Goal: Information Seeking & Learning: Learn about a topic

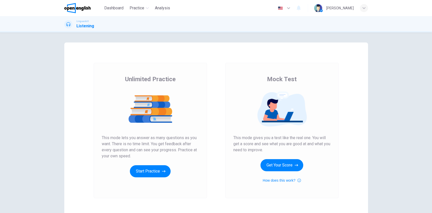
scroll to position [32, 0]
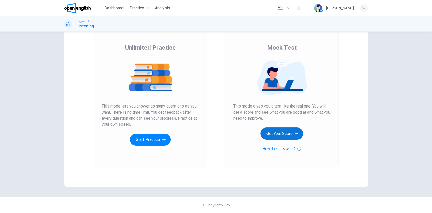
click at [281, 133] on button "Get Your Score" at bounding box center [282, 134] width 43 height 12
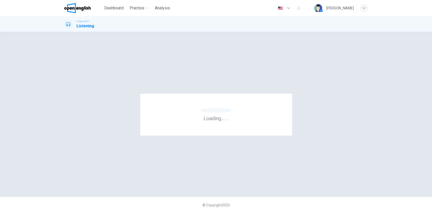
scroll to position [0, 0]
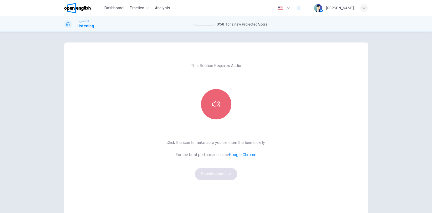
click at [220, 112] on button "button" at bounding box center [216, 104] width 30 height 30
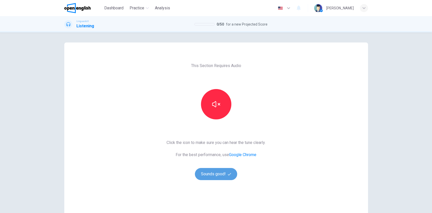
click at [226, 175] on button "Sounds good!" at bounding box center [216, 174] width 43 height 12
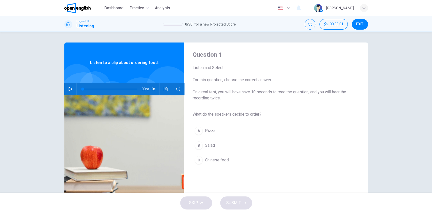
click at [68, 88] on icon "button" at bounding box center [70, 89] width 4 height 4
click at [69, 89] on icon "button" at bounding box center [71, 89] width 4 height 4
click at [209, 145] on span "Salad" at bounding box center [210, 146] width 10 height 6
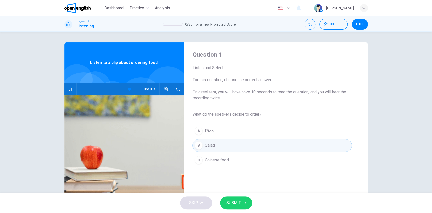
click at [233, 201] on span "SUBMIT" at bounding box center [233, 203] width 15 height 7
type input "*"
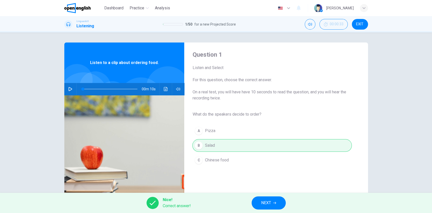
click at [261, 204] on button "NEXT" at bounding box center [269, 203] width 34 height 13
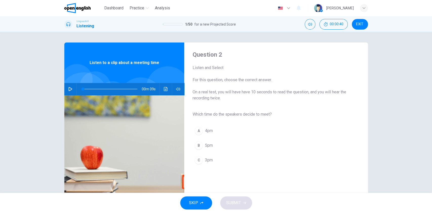
click at [69, 89] on icon "button" at bounding box center [70, 89] width 4 height 4
click at [70, 88] on icon "button" at bounding box center [70, 89] width 4 height 4
click at [208, 160] on span "3pm" at bounding box center [209, 160] width 8 height 6
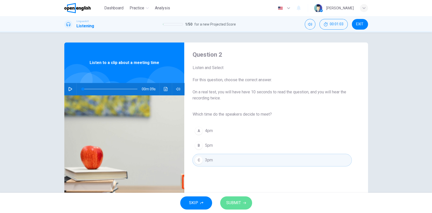
click at [234, 205] on span "SUBMIT" at bounding box center [233, 203] width 15 height 7
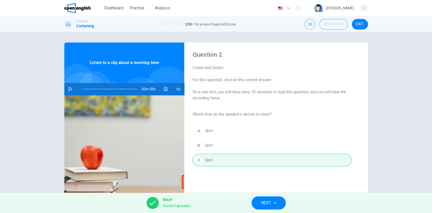
click at [267, 203] on span "NEXT" at bounding box center [266, 203] width 10 height 7
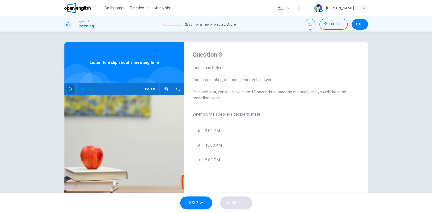
click at [69, 90] on icon "button" at bounding box center [71, 89] width 4 height 4
click at [215, 132] on span "3:00 PM" at bounding box center [212, 131] width 15 height 6
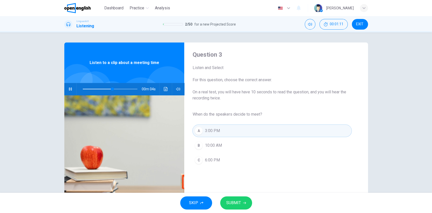
click at [243, 206] on button "SUBMIT" at bounding box center [236, 203] width 32 height 13
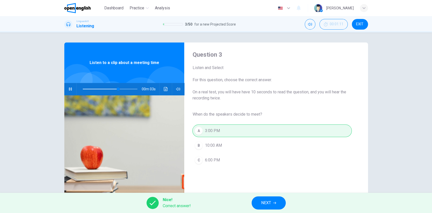
type input "**"
click at [259, 202] on button "NEXT" at bounding box center [269, 203] width 34 height 13
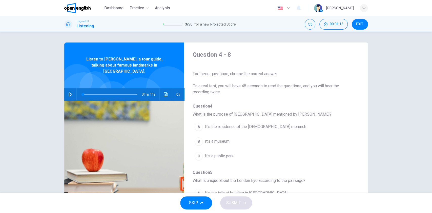
click at [69, 92] on icon "button" at bounding box center [71, 94] width 4 height 4
click at [243, 126] on span "It’s the residence of the British monarch" at bounding box center [255, 127] width 101 height 6
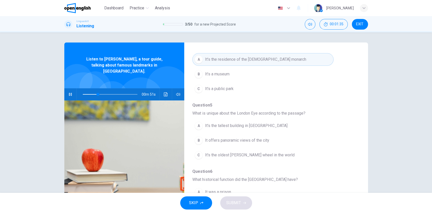
scroll to position [101, 0]
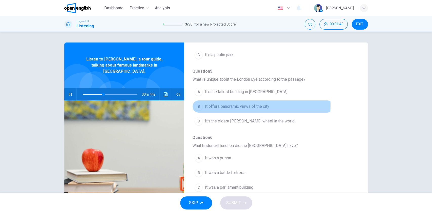
click at [253, 106] on span "It offers panoramic views of the city" at bounding box center [237, 107] width 64 height 6
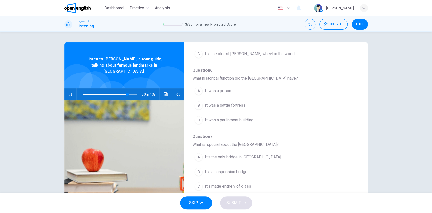
scroll to position [203, 0]
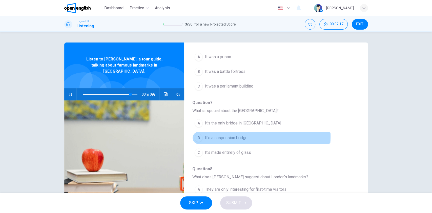
click at [222, 136] on span "It's a suspension bridge" at bounding box center [226, 138] width 43 height 6
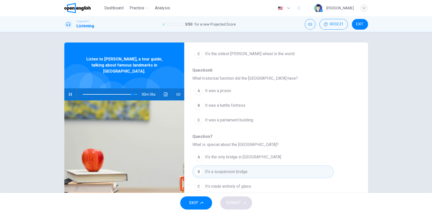
scroll to position [135, 0]
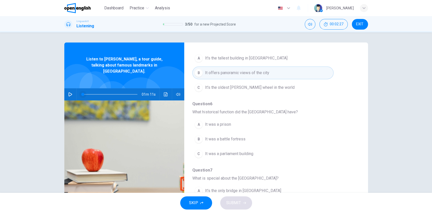
click at [111, 91] on span at bounding box center [110, 94] width 55 height 7
click at [69, 92] on icon "button" at bounding box center [70, 94] width 4 height 4
click at [69, 93] on icon "button" at bounding box center [70, 94] width 3 height 3
click at [109, 91] on span at bounding box center [110, 94] width 55 height 7
click at [68, 92] on icon "button" at bounding box center [70, 94] width 4 height 4
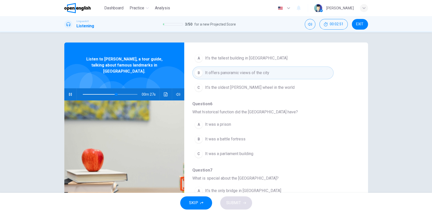
click at [216, 126] on span "It was a prison" at bounding box center [218, 125] width 26 height 6
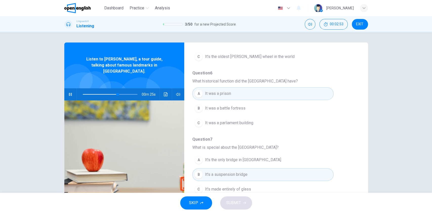
scroll to position [218, 0]
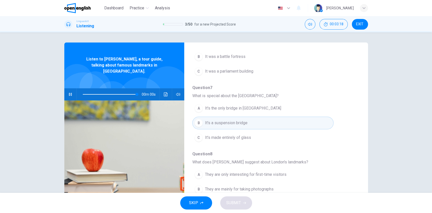
type input "*"
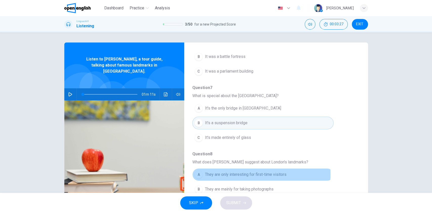
click at [247, 174] on span "They are only interesting for first-time visitors" at bounding box center [246, 175] width 82 height 6
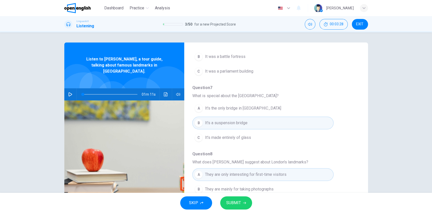
click at [244, 186] on span "They are mainly for taking photographs" at bounding box center [239, 189] width 69 height 6
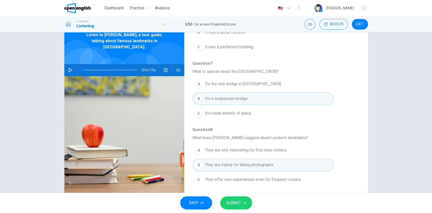
scroll to position [36, 0]
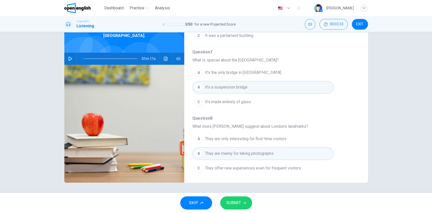
click at [237, 166] on span "They offer new experiences even for frequent visitors" at bounding box center [253, 168] width 96 height 6
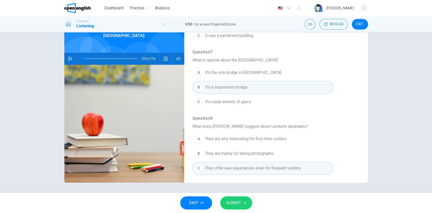
click at [237, 203] on span "SUBMIT" at bounding box center [233, 203] width 15 height 7
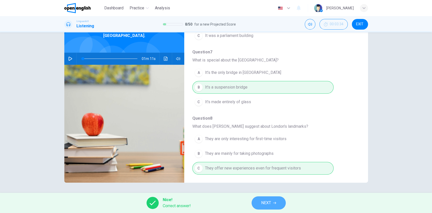
click at [271, 202] on button "NEXT" at bounding box center [269, 203] width 34 height 13
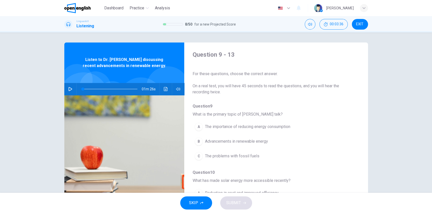
click at [69, 89] on icon "button" at bounding box center [71, 89] width 4 height 4
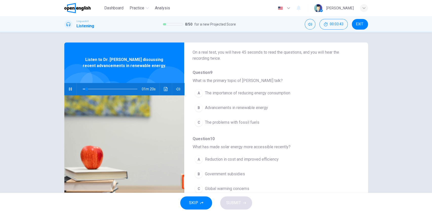
click at [253, 109] on span "Advancements in renewable energy" at bounding box center [236, 108] width 63 height 6
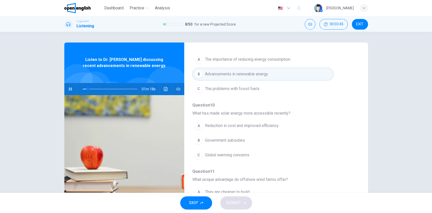
scroll to position [101, 0]
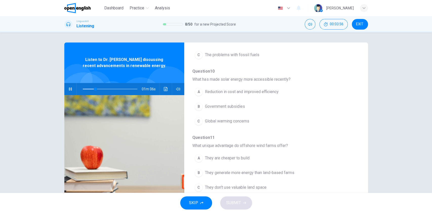
click at [249, 91] on span "Reduction in cost and improved efficiency" at bounding box center [242, 92] width 74 height 6
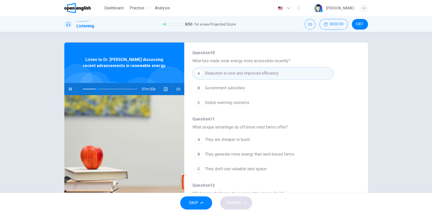
scroll to position [135, 0]
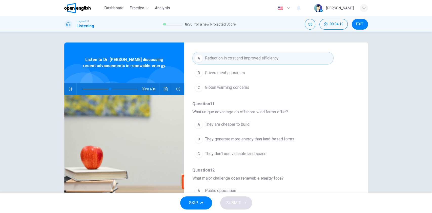
click at [242, 153] on span "They don't use valuable land space" at bounding box center [236, 154] width 62 height 6
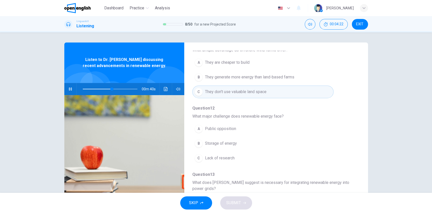
scroll to position [203, 0]
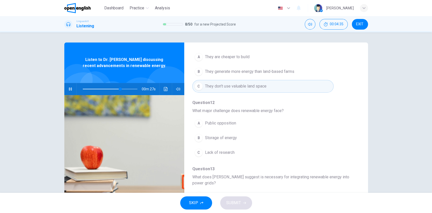
click at [220, 138] on span "Storage of energy" at bounding box center [221, 138] width 32 height 6
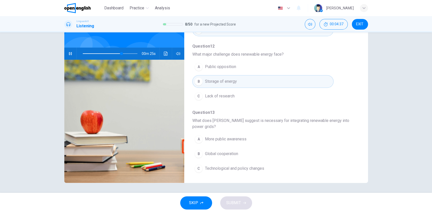
scroll to position [36, 0]
click at [237, 168] on span "Technological and policy changes" at bounding box center [234, 168] width 59 height 6
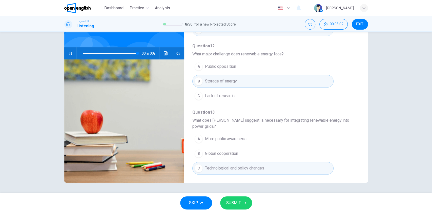
type input "*"
click at [233, 200] on span "SUBMIT" at bounding box center [233, 203] width 15 height 7
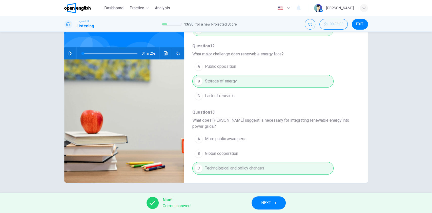
click at [263, 202] on span "NEXT" at bounding box center [266, 203] width 10 height 7
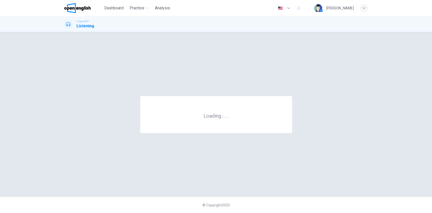
scroll to position [0, 0]
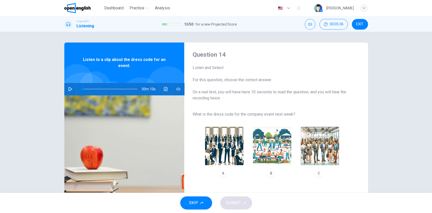
click at [67, 86] on button "button" at bounding box center [70, 89] width 8 height 12
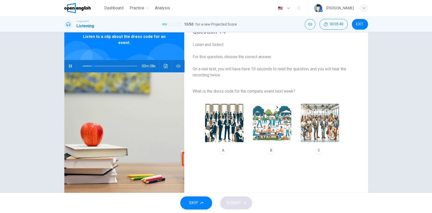
scroll to position [34, 0]
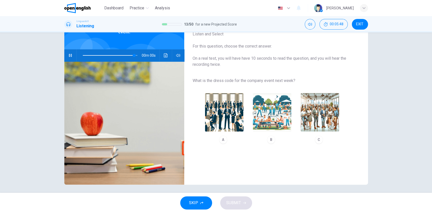
type input "*"
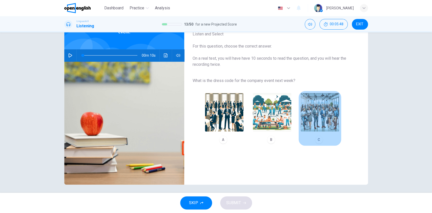
click at [318, 117] on img "button" at bounding box center [320, 112] width 39 height 39
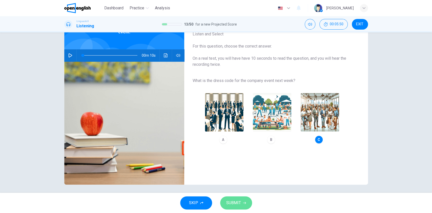
click at [237, 202] on span "SUBMIT" at bounding box center [233, 203] width 15 height 7
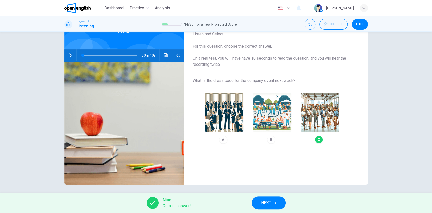
click at [258, 201] on button "NEXT" at bounding box center [269, 203] width 34 height 13
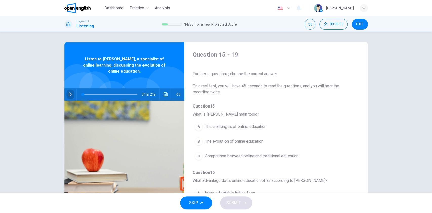
click at [69, 93] on icon "button" at bounding box center [71, 94] width 4 height 4
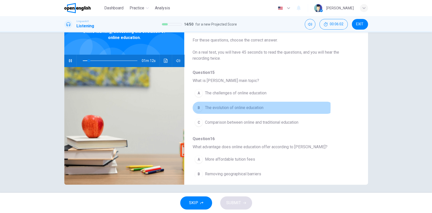
click at [231, 107] on span "The evolution of online education" at bounding box center [234, 108] width 59 height 6
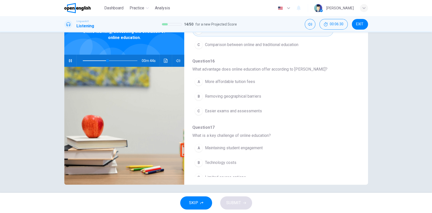
scroll to position [67, 0]
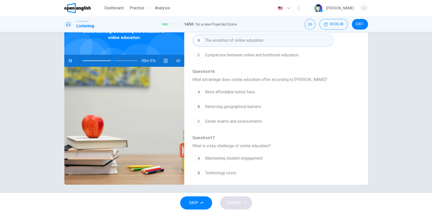
click at [238, 107] on span "Removing geographical barriers" at bounding box center [233, 107] width 56 height 6
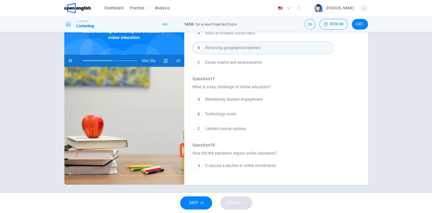
scroll to position [135, 0]
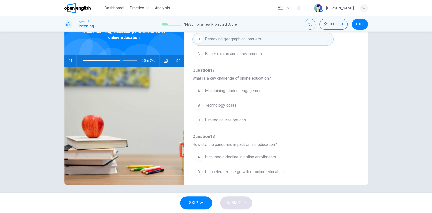
click at [233, 92] on span "Maintaining student engagement" at bounding box center [234, 91] width 58 height 6
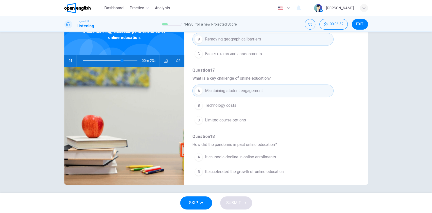
scroll to position [169, 0]
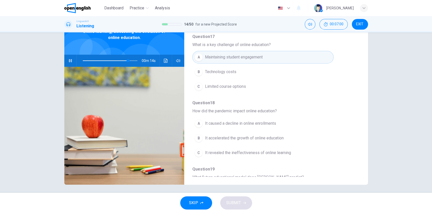
click at [223, 139] on span "It accelerated the growth of online education" at bounding box center [244, 138] width 79 height 6
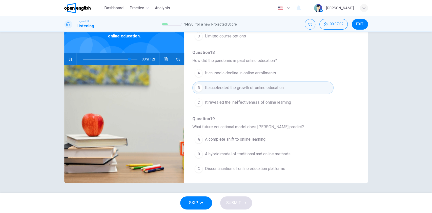
scroll to position [36, 0]
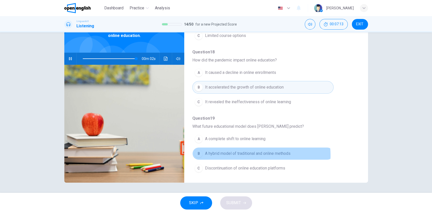
click at [244, 155] on span "A hybrid model of traditional and online methods" at bounding box center [248, 154] width 86 height 6
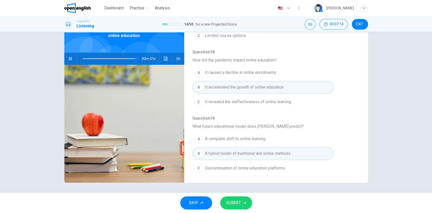
type input "*"
click at [235, 202] on span "SUBMIT" at bounding box center [233, 203] width 15 height 7
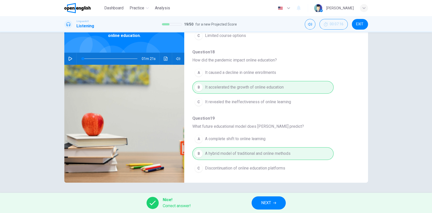
click at [273, 202] on button "NEXT" at bounding box center [269, 203] width 34 height 13
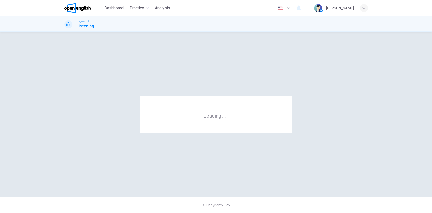
scroll to position [0, 0]
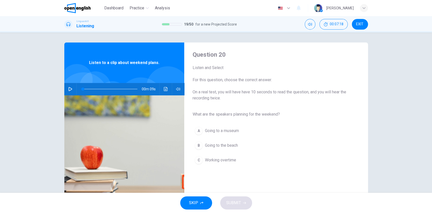
click at [70, 89] on icon "button" at bounding box center [70, 89] width 4 height 4
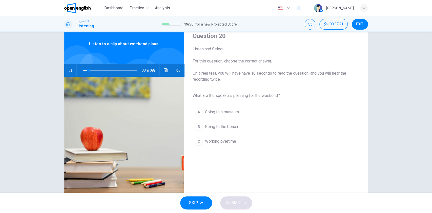
scroll to position [34, 0]
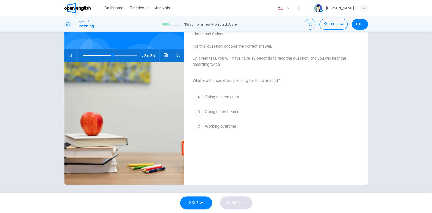
click at [223, 110] on span "Going to the beach" at bounding box center [221, 112] width 33 height 6
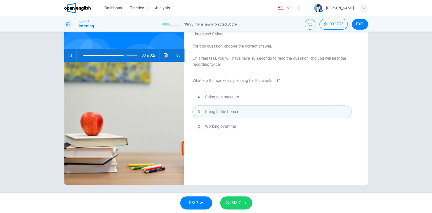
click at [236, 204] on span "SUBMIT" at bounding box center [233, 203] width 15 height 7
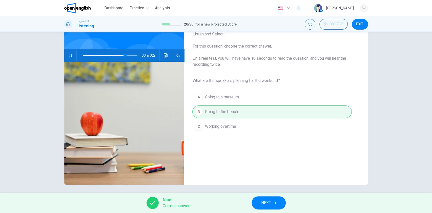
type input "**"
click at [262, 205] on span "NEXT" at bounding box center [266, 203] width 10 height 7
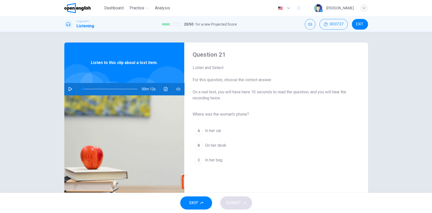
click at [68, 88] on icon "button" at bounding box center [70, 89] width 4 height 4
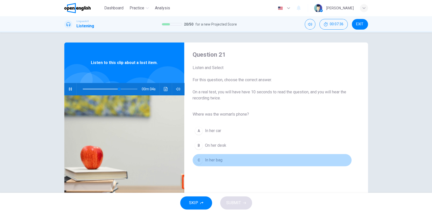
click at [218, 161] on span "In her bag" at bounding box center [213, 160] width 17 height 6
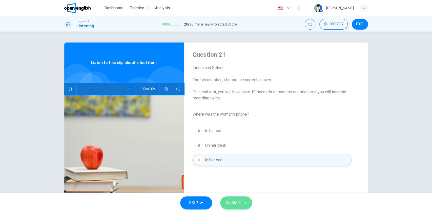
click at [235, 204] on span "SUBMIT" at bounding box center [233, 203] width 15 height 7
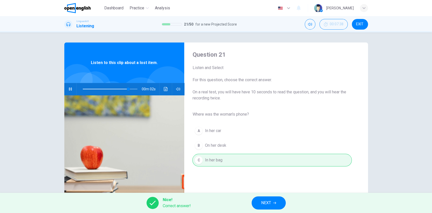
type input "**"
click at [258, 206] on button "NEXT" at bounding box center [269, 203] width 34 height 13
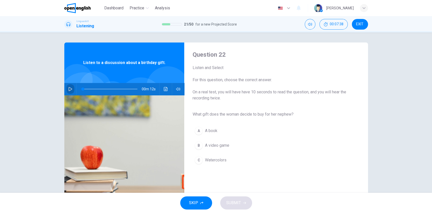
click at [69, 90] on icon "button" at bounding box center [71, 89] width 4 height 4
click at [90, 88] on span at bounding box center [110, 89] width 55 height 7
click at [87, 89] on span at bounding box center [110, 89] width 55 height 7
click at [214, 161] on span "Watercolors" at bounding box center [216, 160] width 22 height 6
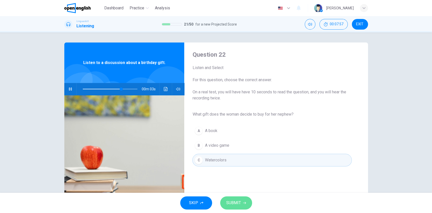
click at [235, 201] on span "SUBMIT" at bounding box center [233, 203] width 15 height 7
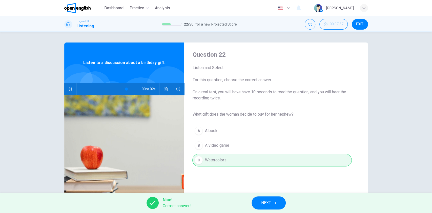
type input "**"
click at [257, 204] on button "NEXT" at bounding box center [269, 203] width 34 height 13
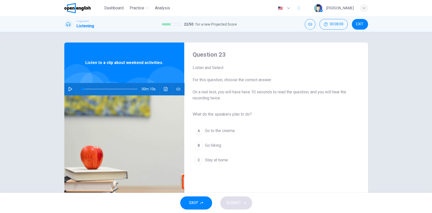
click at [70, 90] on icon "button" at bounding box center [70, 89] width 4 height 4
click at [217, 144] on span "Go hiking" at bounding box center [213, 146] width 16 height 6
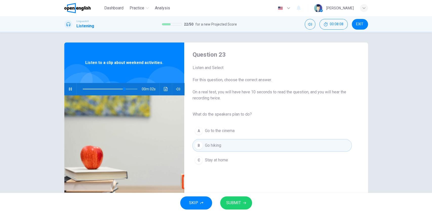
click at [234, 204] on span "SUBMIT" at bounding box center [233, 203] width 15 height 7
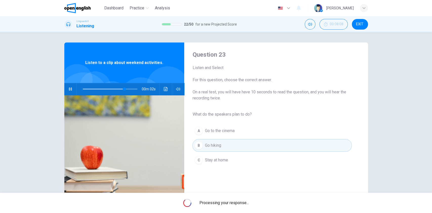
type input "**"
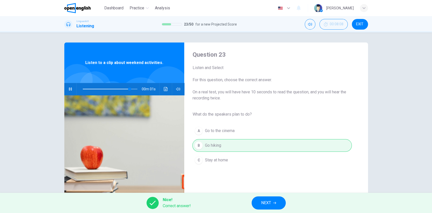
click at [259, 202] on button "NEXT" at bounding box center [269, 203] width 34 height 13
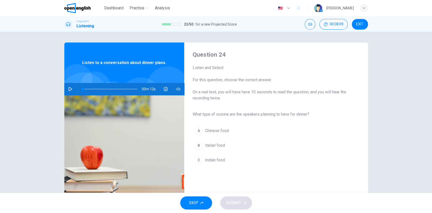
click at [68, 89] on icon "button" at bounding box center [70, 89] width 4 height 4
type input "*"
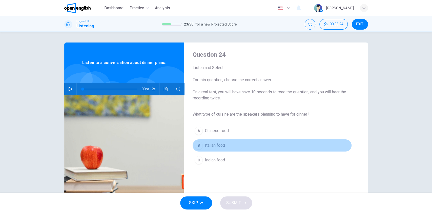
click at [219, 148] on span "Italian food" at bounding box center [215, 146] width 20 height 6
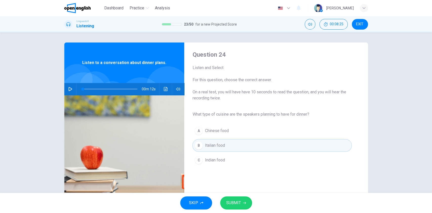
click at [238, 202] on span "SUBMIT" at bounding box center [233, 203] width 15 height 7
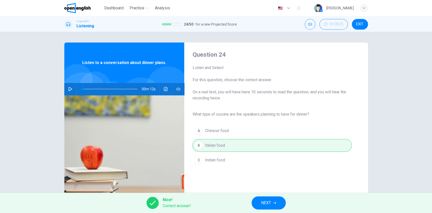
click at [259, 202] on button "NEXT" at bounding box center [269, 203] width 34 height 13
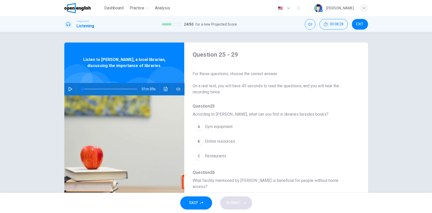
click at [68, 89] on icon "button" at bounding box center [70, 89] width 4 height 4
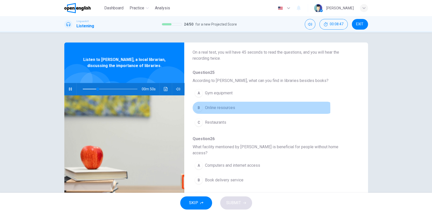
click at [219, 108] on span "Online resources" at bounding box center [220, 108] width 30 height 6
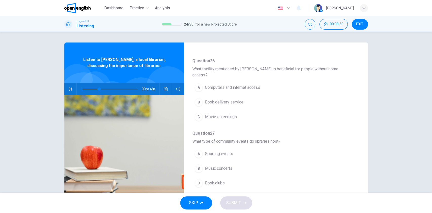
scroll to position [101, 0]
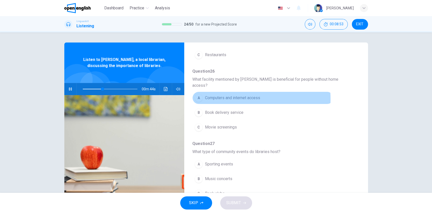
click at [228, 95] on span "Computers and internet access" at bounding box center [232, 98] width 55 height 6
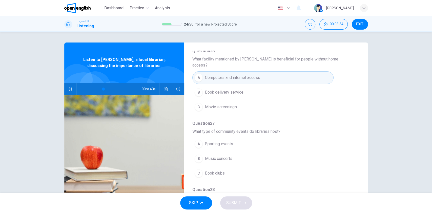
scroll to position [135, 0]
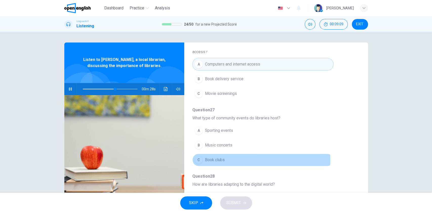
click at [215, 157] on span "Book clubs" at bounding box center [215, 160] width 20 height 6
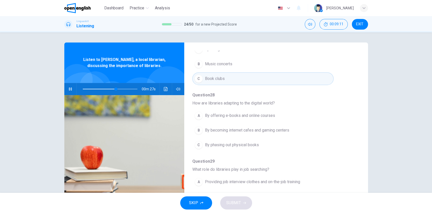
scroll to position [218, 0]
click at [224, 111] on span "By offering e-books and online courses" at bounding box center [240, 114] width 70 height 6
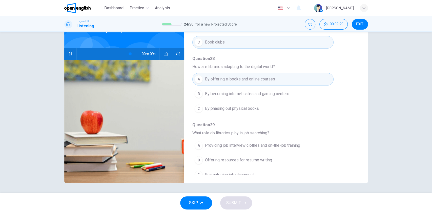
scroll to position [36, 0]
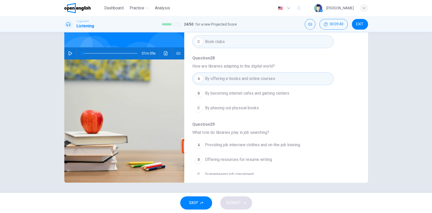
click at [115, 54] on span at bounding box center [110, 53] width 55 height 7
click at [118, 53] on span at bounding box center [116, 53] width 3 height 3
click at [68, 53] on icon "button" at bounding box center [70, 53] width 4 height 4
click at [121, 52] on span at bounding box center [110, 53] width 55 height 7
click at [241, 157] on span "Offering resources for resume writing" at bounding box center [238, 160] width 67 height 6
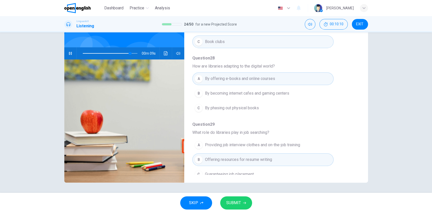
click at [242, 201] on button "SUBMIT" at bounding box center [236, 203] width 32 height 13
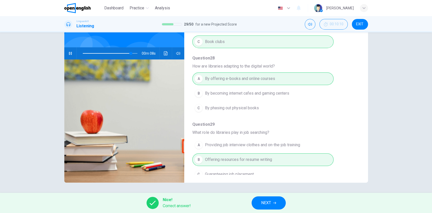
type input "**"
click at [269, 202] on span "NEXT" at bounding box center [266, 203] width 10 height 7
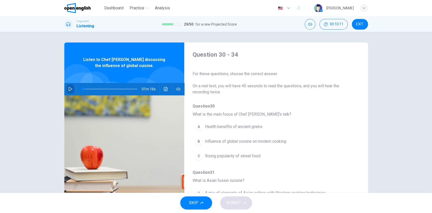
click at [68, 87] on icon "button" at bounding box center [70, 89] width 4 height 4
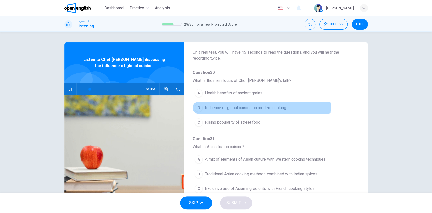
click at [234, 107] on span "Influence of global cuisine on modern cooking" at bounding box center [245, 108] width 81 height 6
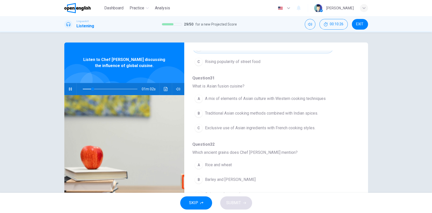
scroll to position [101, 0]
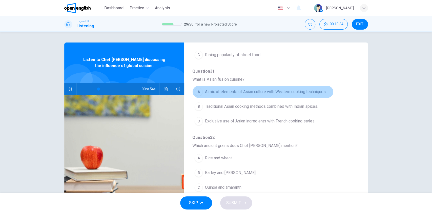
click at [288, 91] on span "A mix of elements of Asian culture with Western cooking techniques" at bounding box center [265, 92] width 121 height 6
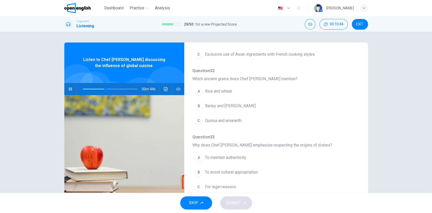
scroll to position [169, 0]
click at [97, 88] on span at bounding box center [110, 89] width 55 height 7
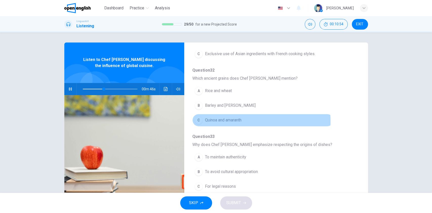
click at [230, 121] on span "Quinoa and amaranth" at bounding box center [223, 120] width 36 height 6
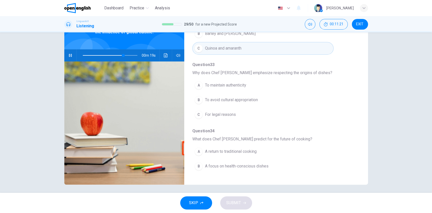
scroll to position [218, 0]
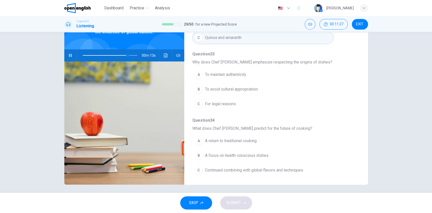
drag, startPoint x: 234, startPoint y: 88, endPoint x: 231, endPoint y: 92, distance: 4.7
click at [234, 88] on span "To avoid cultural appropriation" at bounding box center [231, 89] width 53 height 6
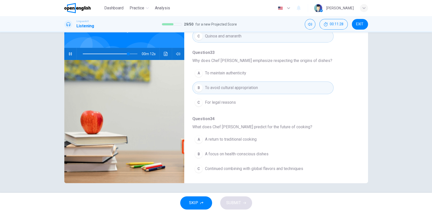
scroll to position [36, 0]
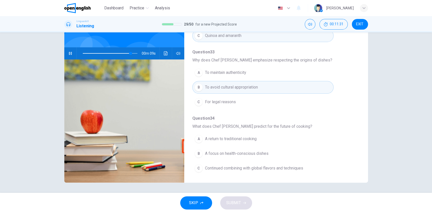
click at [69, 54] on icon "button" at bounding box center [70, 53] width 3 height 3
click at [69, 54] on icon "button" at bounding box center [70, 53] width 4 height 4
click at [124, 52] on span at bounding box center [110, 53] width 55 height 7
click at [69, 51] on icon "button" at bounding box center [70, 53] width 4 height 4
type input "*"
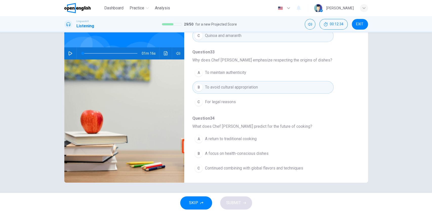
click at [251, 167] on span "Continued combining with global flavors and techniques" at bounding box center [254, 168] width 98 height 6
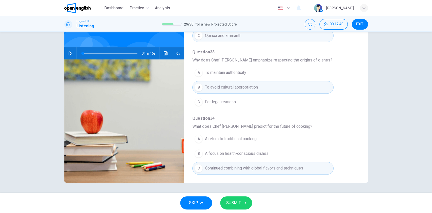
click at [241, 202] on button "SUBMIT" at bounding box center [236, 203] width 32 height 13
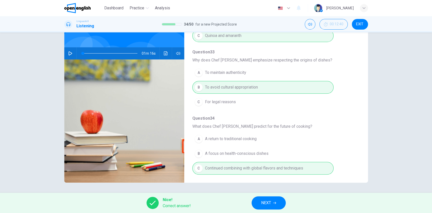
click at [263, 200] on span "NEXT" at bounding box center [266, 203] width 10 height 7
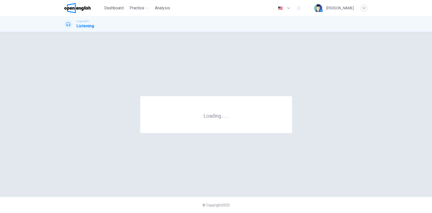
scroll to position [0, 0]
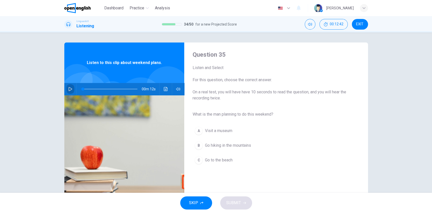
click at [69, 89] on icon "button" at bounding box center [70, 89] width 4 height 4
click at [219, 146] on span "Go hiking in the mountains" at bounding box center [228, 146] width 46 height 6
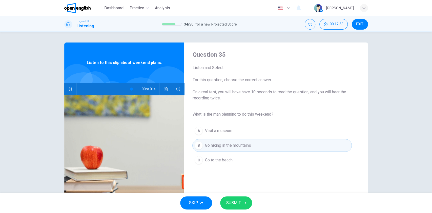
click at [237, 202] on span "SUBMIT" at bounding box center [233, 203] width 15 height 7
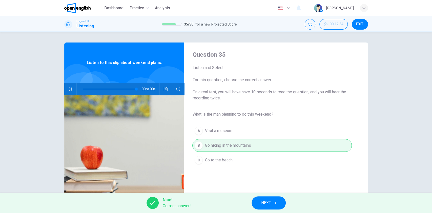
type input "*"
click at [259, 202] on button "NEXT" at bounding box center [269, 203] width 34 height 13
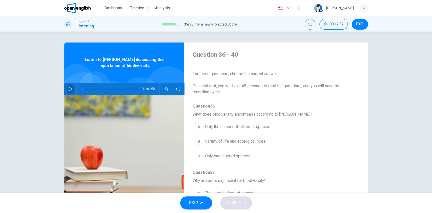
click at [69, 86] on button "button" at bounding box center [70, 89] width 8 height 12
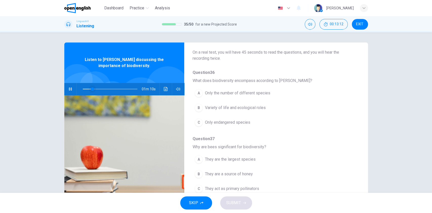
click at [84, 89] on span at bounding box center [110, 89] width 55 height 7
click at [243, 108] on span "Variety of life and ecological roles" at bounding box center [235, 108] width 61 height 6
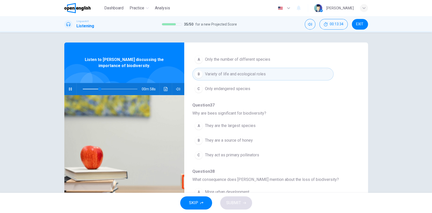
scroll to position [101, 0]
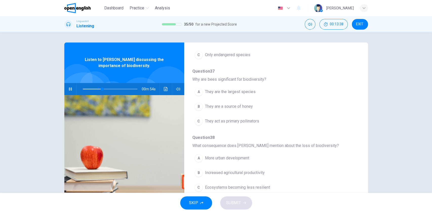
click at [240, 119] on span "They act as primary pollinators" at bounding box center [232, 121] width 54 height 6
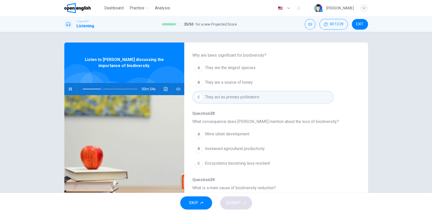
scroll to position [169, 0]
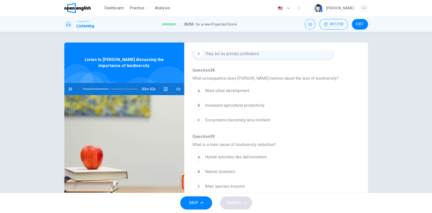
click at [220, 121] on span "Ecosystems becoming less resilient" at bounding box center [237, 120] width 65 height 6
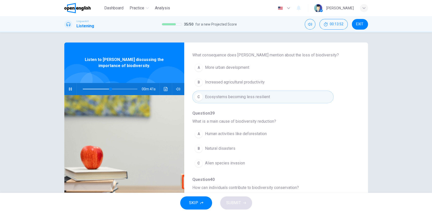
scroll to position [203, 0]
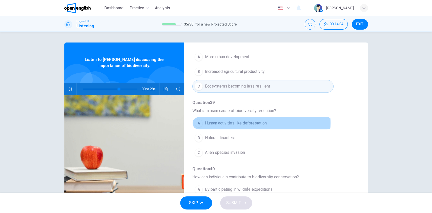
click at [250, 123] on span "Human activities like deforestation" at bounding box center [236, 123] width 62 height 6
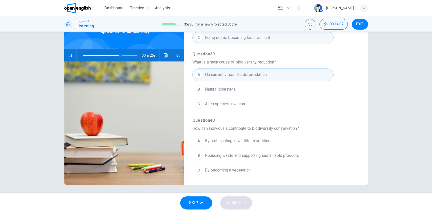
scroll to position [36, 0]
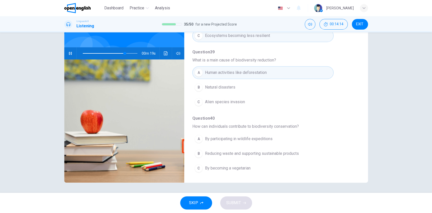
click at [115, 52] on span at bounding box center [110, 53] width 55 height 7
click at [119, 52] on span at bounding box center [120, 53] width 3 height 3
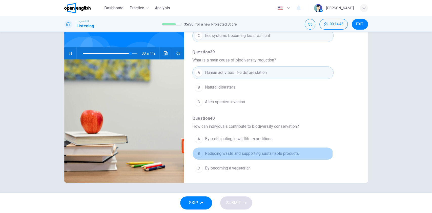
click at [261, 153] on span "Reducing waste and supporting sustainable products" at bounding box center [252, 154] width 94 height 6
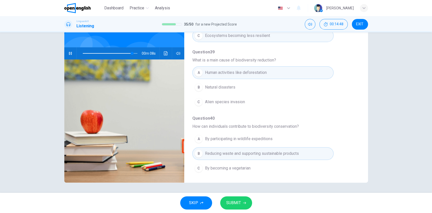
click at [236, 200] on span "SUBMIT" at bounding box center [233, 203] width 15 height 7
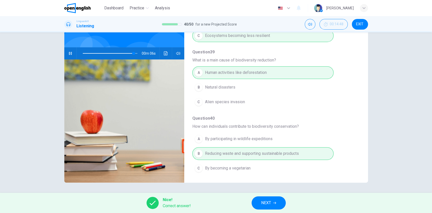
type input "**"
click at [267, 203] on span "NEXT" at bounding box center [266, 203] width 10 height 7
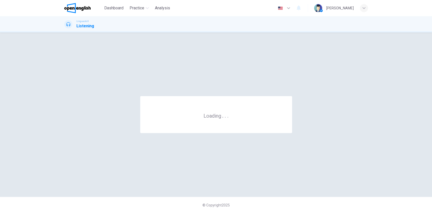
scroll to position [0, 0]
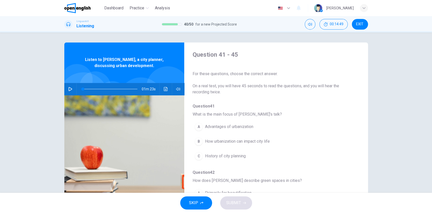
click at [69, 88] on icon "button" at bounding box center [71, 89] width 4 height 4
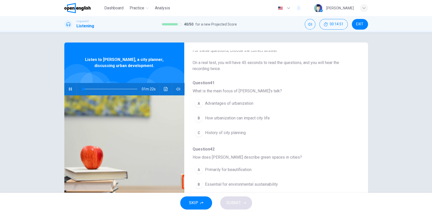
scroll to position [34, 0]
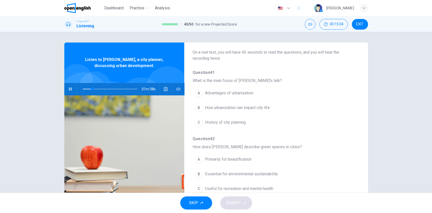
click at [83, 88] on span at bounding box center [110, 89] width 55 height 7
click at [227, 106] on span "How urbanization can impact city life" at bounding box center [237, 108] width 65 height 6
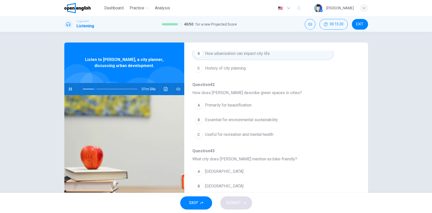
scroll to position [101, 0]
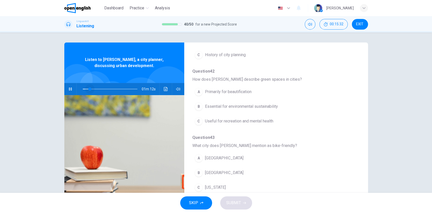
click at [88, 89] on span at bounding box center [110, 89] width 55 height 7
click at [252, 121] on span "Useful for recreation and mental health" at bounding box center [239, 121] width 68 height 6
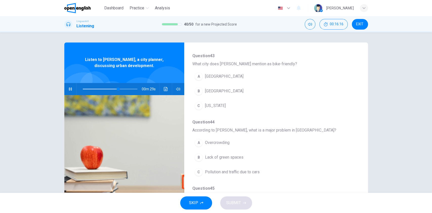
scroll to position [169, 0]
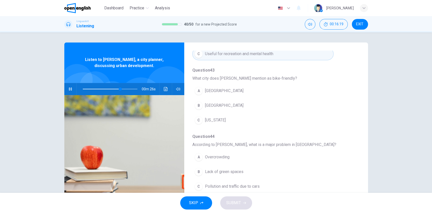
click at [223, 107] on span "Copenhagen" at bounding box center [224, 106] width 39 height 6
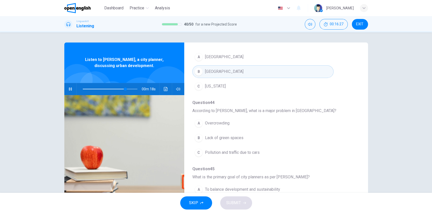
scroll to position [218, 0]
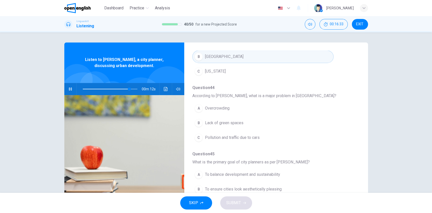
click at [228, 138] on span "Pollution and traffic due to cars" at bounding box center [232, 138] width 55 height 6
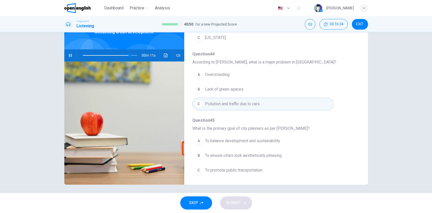
scroll to position [36, 0]
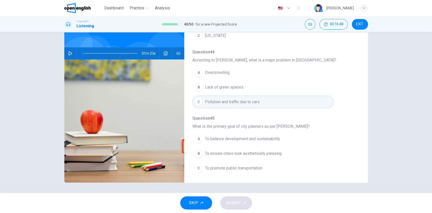
click at [125, 53] on span at bounding box center [110, 53] width 55 height 7
click at [69, 53] on icon "button" at bounding box center [70, 53] width 4 height 4
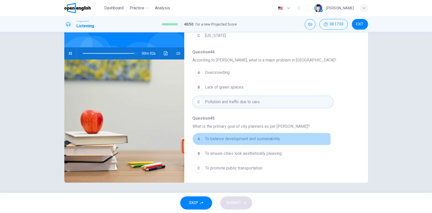
click at [219, 139] on span "To balance development and sustainability" at bounding box center [242, 139] width 75 height 6
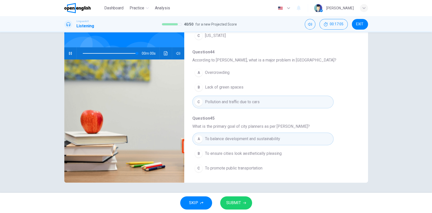
click at [238, 201] on span "SUBMIT" at bounding box center [233, 203] width 15 height 7
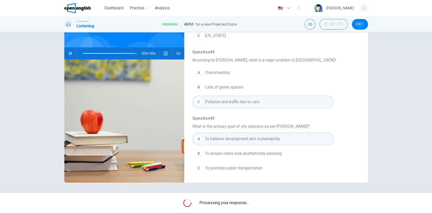
type input "*"
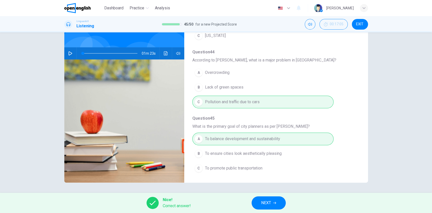
click at [266, 204] on span "NEXT" at bounding box center [266, 203] width 10 height 7
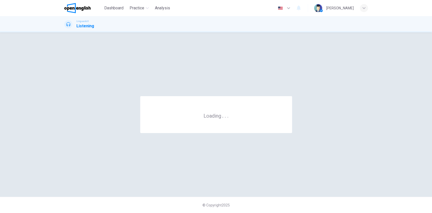
scroll to position [0, 0]
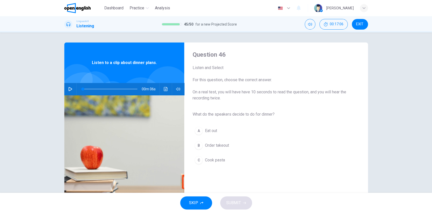
click at [69, 88] on icon "button" at bounding box center [70, 89] width 4 height 4
type input "*"
click at [212, 158] on span "Cook pasta" at bounding box center [215, 160] width 20 height 6
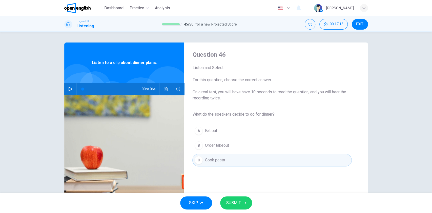
click at [229, 202] on span "SUBMIT" at bounding box center [233, 203] width 15 height 7
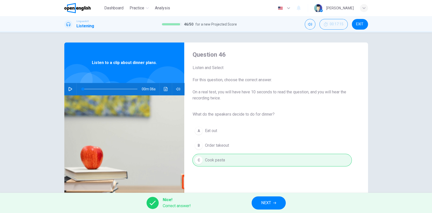
click at [264, 203] on span "NEXT" at bounding box center [266, 203] width 10 height 7
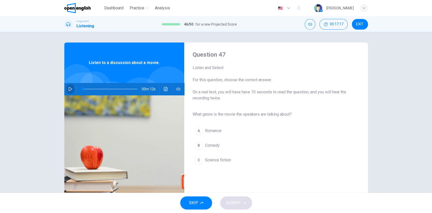
click at [69, 88] on icon "button" at bounding box center [71, 89] width 4 height 4
type input "*"
click at [222, 161] on span "Science fiction" at bounding box center [218, 160] width 26 height 6
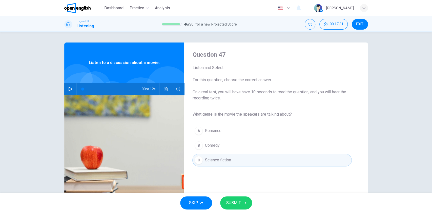
click at [233, 202] on span "SUBMIT" at bounding box center [233, 203] width 15 height 7
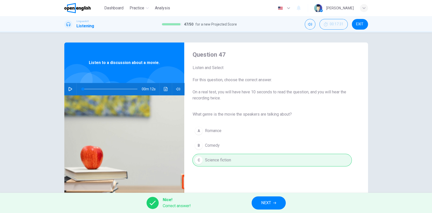
click at [260, 206] on button "NEXT" at bounding box center [269, 203] width 34 height 13
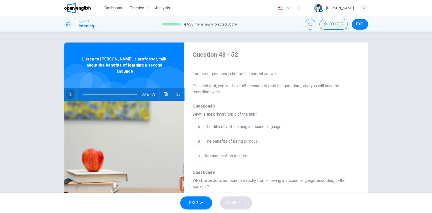
click at [68, 92] on icon "button" at bounding box center [70, 94] width 4 height 4
drag, startPoint x: 91, startPoint y: 89, endPoint x: 80, endPoint y: 88, distance: 11.4
click at [81, 93] on span at bounding box center [82, 94] width 3 height 3
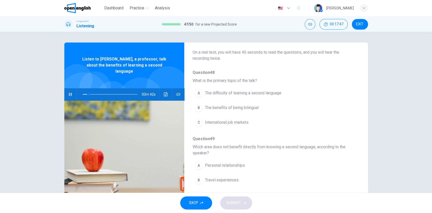
click at [221, 108] on span "The benefits of being bilingual" at bounding box center [232, 108] width 54 height 6
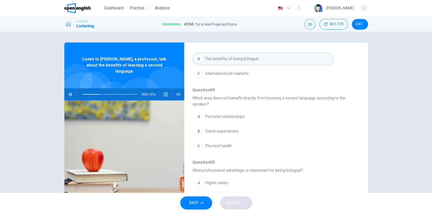
scroll to position [67, 0]
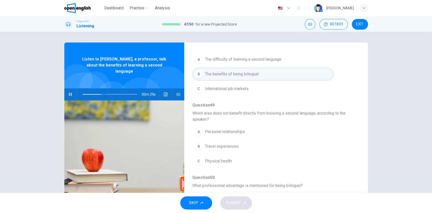
click at [89, 91] on span at bounding box center [110, 94] width 55 height 7
click at [212, 145] on span "Travel experiences" at bounding box center [222, 147] width 34 height 6
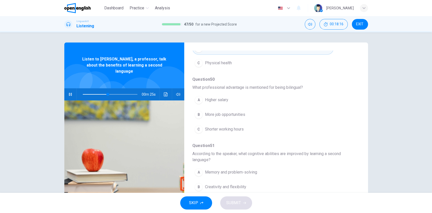
scroll to position [169, 0]
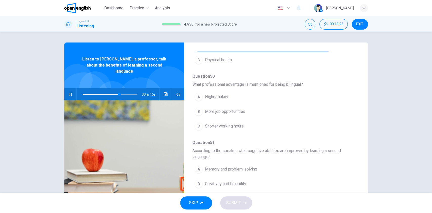
click at [105, 91] on span at bounding box center [110, 94] width 55 height 7
click at [218, 96] on span "Higher salary" at bounding box center [216, 97] width 23 height 6
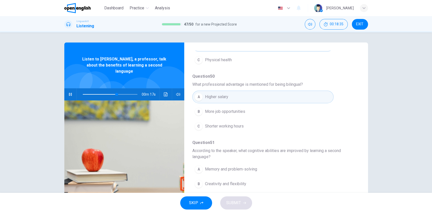
click at [223, 111] on span "More job opportunities" at bounding box center [225, 112] width 40 height 6
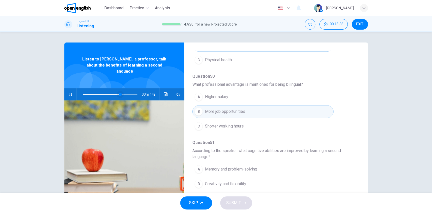
click at [111, 91] on span at bounding box center [110, 94] width 55 height 7
click at [109, 91] on span at bounding box center [110, 94] width 55 height 7
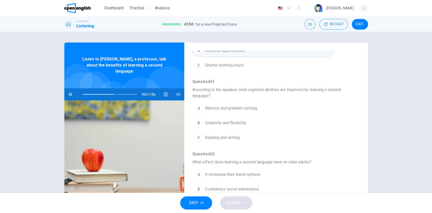
scroll to position [34, 0]
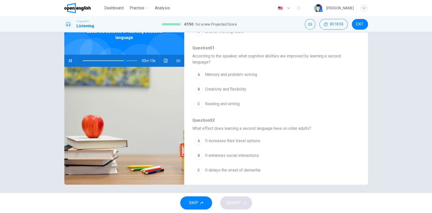
click at [239, 74] on span "Memory and problem-solving" at bounding box center [231, 75] width 52 height 6
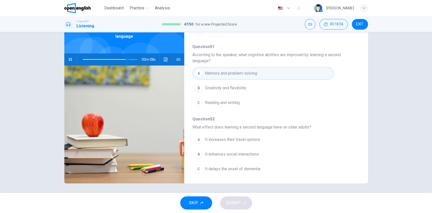
scroll to position [36, 0]
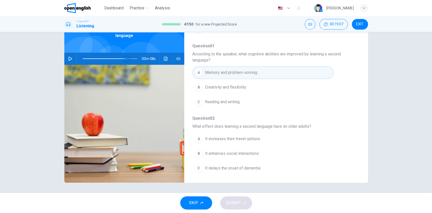
click at [125, 55] on span at bounding box center [110, 58] width 55 height 7
click at [69, 57] on icon "button" at bounding box center [71, 59] width 4 height 4
click at [123, 55] on span at bounding box center [110, 58] width 55 height 7
click at [220, 168] on span "It delays the onset of dementia" at bounding box center [232, 168] width 55 height 6
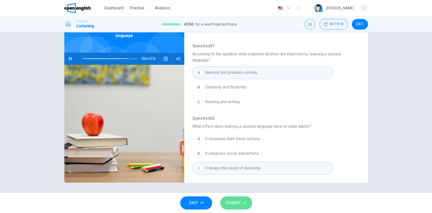
click at [244, 204] on icon "button" at bounding box center [244, 203] width 3 height 3
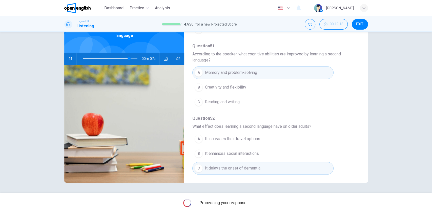
type input "**"
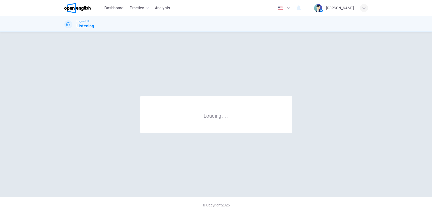
scroll to position [0, 0]
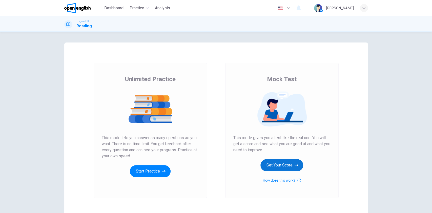
click at [284, 164] on button "Get Your Score" at bounding box center [282, 165] width 43 height 12
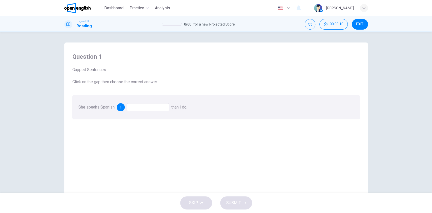
click at [142, 108] on div at bounding box center [148, 107] width 43 height 8
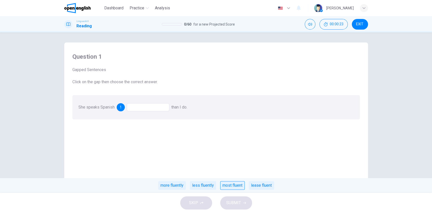
click at [235, 185] on div "most fluent" at bounding box center [232, 185] width 25 height 9
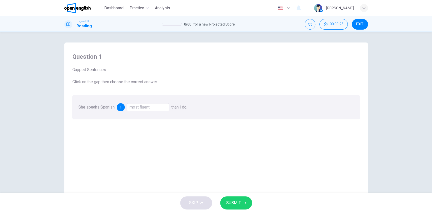
click at [234, 201] on span "SUBMIT" at bounding box center [233, 203] width 15 height 7
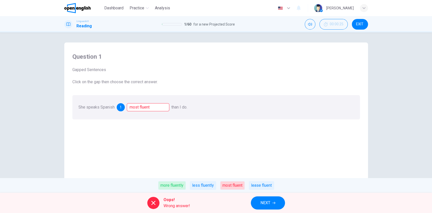
click at [267, 201] on span "NEXT" at bounding box center [266, 203] width 10 height 7
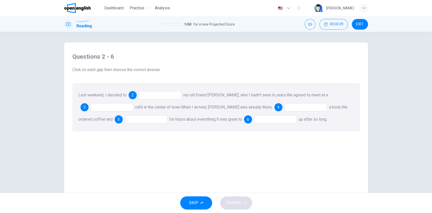
click at [147, 96] on div at bounding box center [160, 95] width 43 height 8
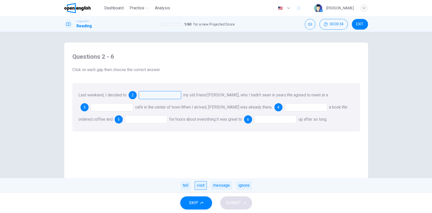
click at [203, 186] on div "visit" at bounding box center [201, 185] width 12 height 9
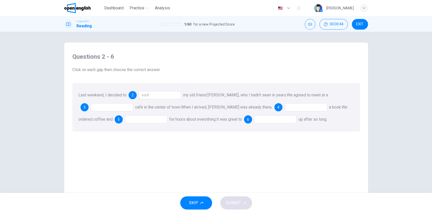
click at [114, 108] on div at bounding box center [112, 107] width 43 height 8
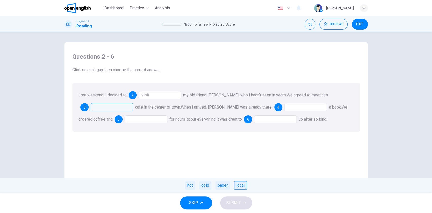
click at [242, 186] on div "local" at bounding box center [240, 185] width 13 height 9
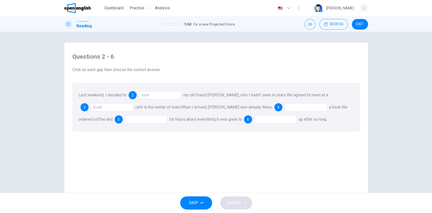
drag, startPoint x: 274, startPoint y: 107, endPoint x: 273, endPoint y: 110, distance: 3.6
click at [285, 107] on div at bounding box center [306, 107] width 43 height 8
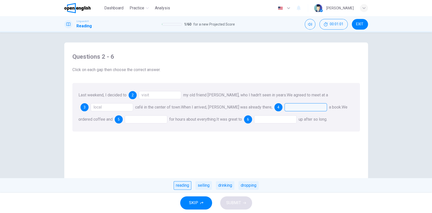
click at [184, 187] on div "reading" at bounding box center [183, 185] width 18 height 9
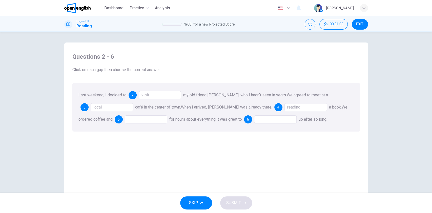
click at [125, 119] on div at bounding box center [146, 120] width 43 height 8
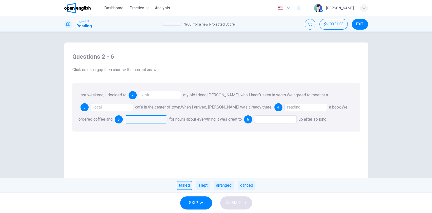
click at [184, 186] on div "talked" at bounding box center [184, 185] width 15 height 9
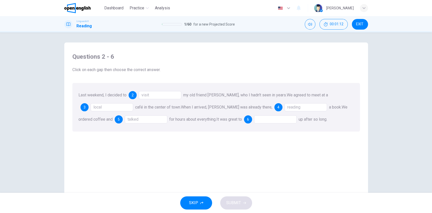
click at [254, 119] on div at bounding box center [275, 120] width 43 height 8
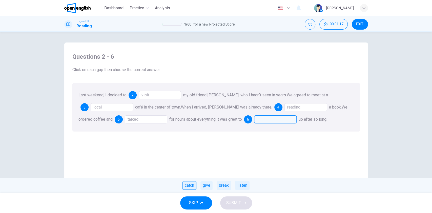
click at [188, 185] on div "catch" at bounding box center [190, 185] width 14 height 9
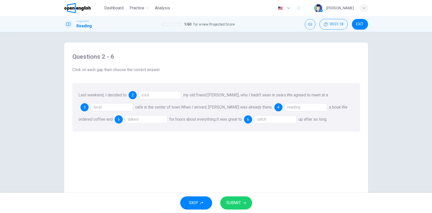
click at [227, 202] on span "SUBMIT" at bounding box center [233, 203] width 15 height 7
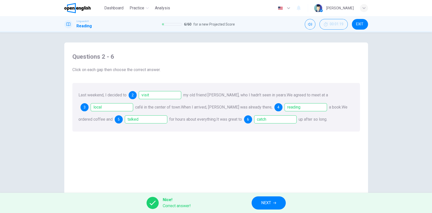
click at [262, 202] on span "NEXT" at bounding box center [266, 203] width 10 height 7
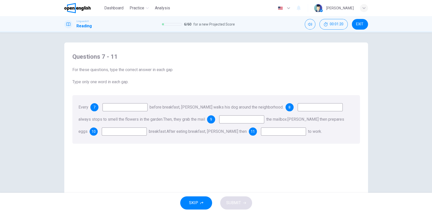
click at [123, 111] on input at bounding box center [125, 107] width 45 height 8
click at [130, 110] on input at bounding box center [125, 107] width 45 height 8
click at [128, 108] on input at bounding box center [125, 107] width 45 height 8
type input "*******"
click at [301, 108] on input at bounding box center [320, 107] width 45 height 8
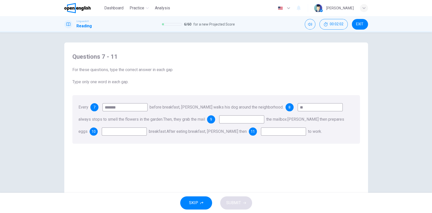
type input "**"
click at [231, 125] on div "Every 7 ******* before breakfast, [PERSON_NAME] walks his dog around the neighb…" at bounding box center [216, 119] width 288 height 49
click at [231, 120] on input at bounding box center [241, 120] width 45 height 8
click at [240, 121] on input at bounding box center [241, 120] width 45 height 8
click at [232, 121] on input at bounding box center [241, 120] width 45 height 8
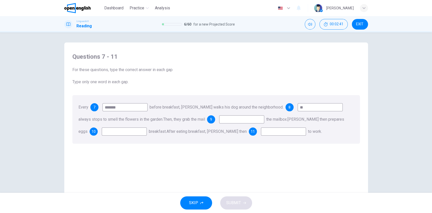
click at [231, 121] on input at bounding box center [241, 120] width 45 height 8
click at [233, 121] on input at bounding box center [241, 120] width 45 height 8
type input "****"
click at [124, 131] on input at bounding box center [124, 132] width 45 height 8
type input "***"
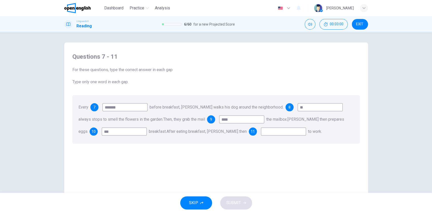
click at [270, 131] on input at bounding box center [283, 132] width 45 height 8
type input "****"
click at [234, 201] on span "SUBMIT" at bounding box center [233, 203] width 15 height 7
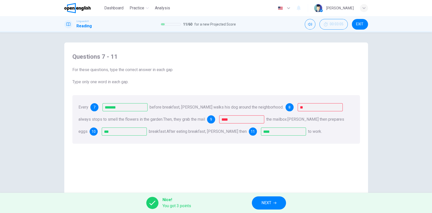
scroll to position [36, 0]
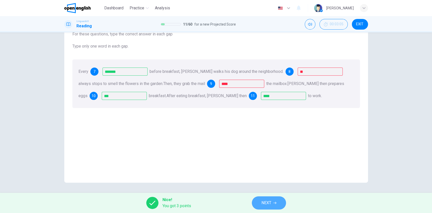
click at [263, 202] on span "NEXT" at bounding box center [267, 203] width 10 height 7
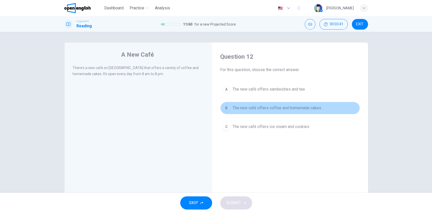
click at [275, 108] on span "The new café offers coffee and homemade cakes" at bounding box center [277, 108] width 89 height 6
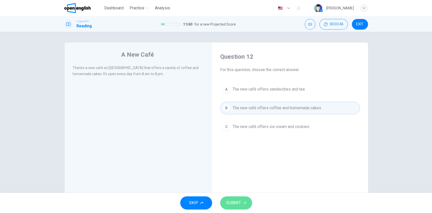
click at [242, 206] on button "SUBMIT" at bounding box center [236, 203] width 32 height 13
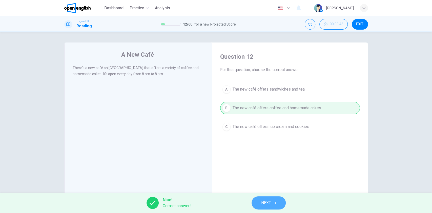
click at [263, 200] on span "NEXT" at bounding box center [266, 203] width 10 height 7
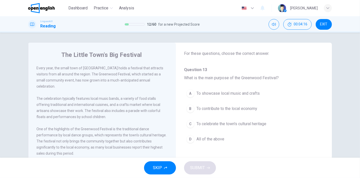
scroll to position [28, 0]
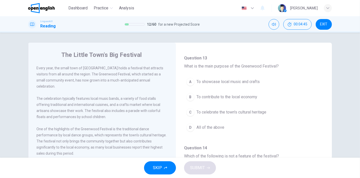
click at [238, 97] on span "To contribute to the local economy" at bounding box center [227, 97] width 61 height 6
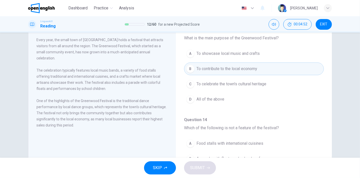
click at [241, 84] on span "To celebrate the town's cultural heritage" at bounding box center [232, 84] width 70 height 6
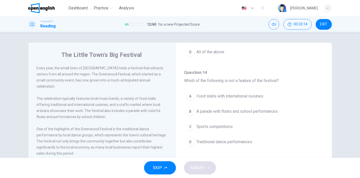
scroll to position [112, 0]
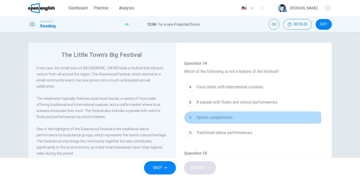
click at [205, 118] on span "Sports competitions" at bounding box center [215, 117] width 36 height 6
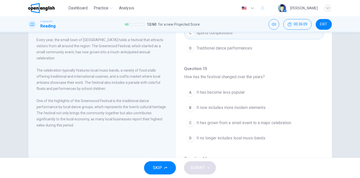
scroll to position [56, 0]
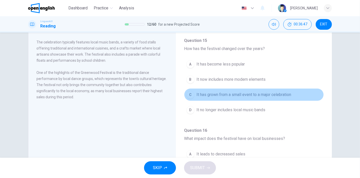
click at [267, 94] on span "It has grown from a small event to a major celebration" at bounding box center [244, 94] width 95 height 6
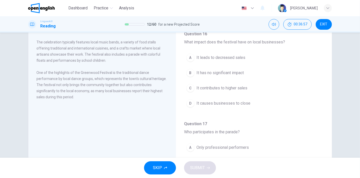
scroll to position [253, 0]
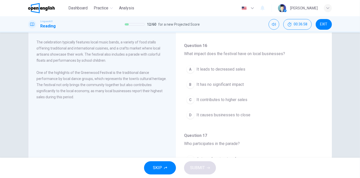
click at [234, 97] on span "It contributes to higher sales" at bounding box center [222, 100] width 51 height 6
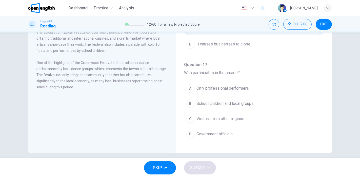
scroll to position [71, 0]
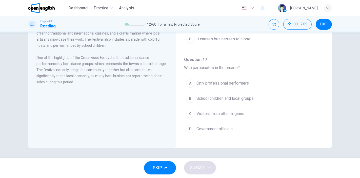
click at [232, 97] on span "School children and local groups" at bounding box center [225, 98] width 57 height 6
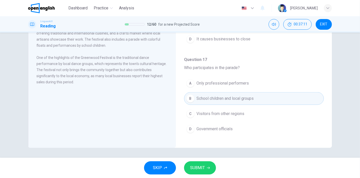
click at [206, 165] on button "SUBMIT" at bounding box center [200, 167] width 32 height 13
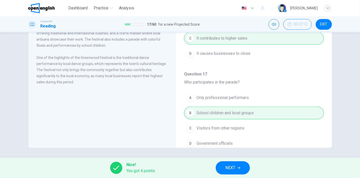
scroll to position [314, 0]
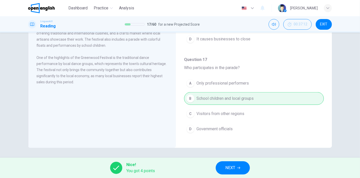
click at [231, 169] on span "NEXT" at bounding box center [230, 167] width 10 height 7
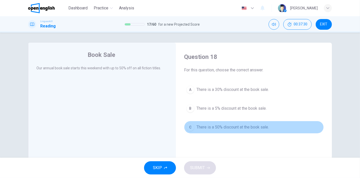
click at [229, 127] on span "There is a 50% discount at the book sale." at bounding box center [233, 127] width 72 height 6
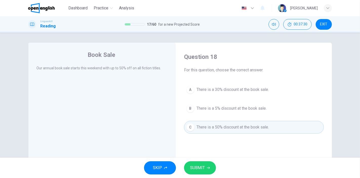
click at [205, 166] on button "SUBMIT" at bounding box center [200, 167] width 32 height 13
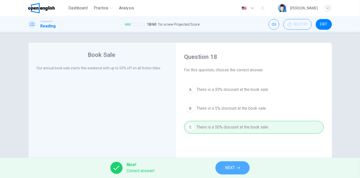
click at [239, 167] on icon "button" at bounding box center [238, 167] width 3 height 3
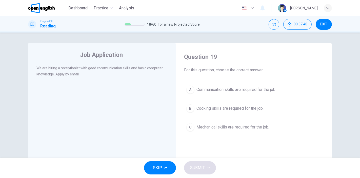
click at [237, 91] on span "Communication skills are required for the job." at bounding box center [237, 89] width 80 height 6
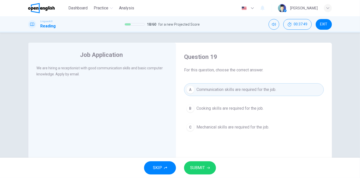
click at [204, 165] on span "SUBMIT" at bounding box center [197, 167] width 15 height 7
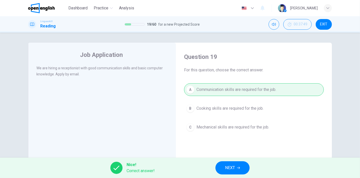
click at [225, 167] on span "NEXT" at bounding box center [230, 167] width 10 height 7
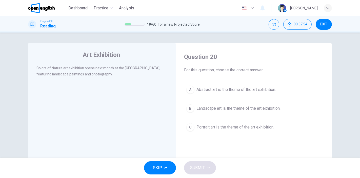
click at [137, 125] on div "Art Exhibition Colors of Nature art exhibition opens next month at the [GEOGRAP…" at bounding box center [102, 131] width 148 height 176
click at [237, 105] on span "Landscape art is the theme of the art exhibition." at bounding box center [239, 108] width 84 height 6
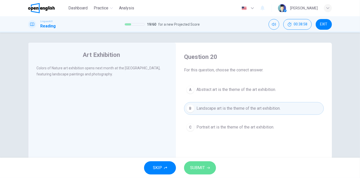
click at [203, 165] on span "SUBMIT" at bounding box center [197, 167] width 15 height 7
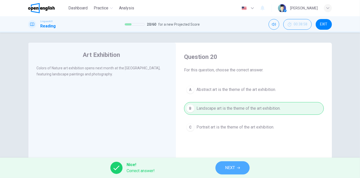
click at [234, 170] on span "NEXT" at bounding box center [230, 167] width 10 height 7
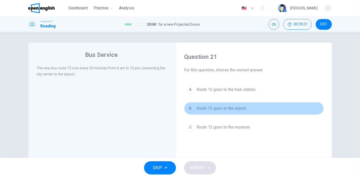
click at [228, 110] on span "Route 12 goes to the airport." at bounding box center [222, 108] width 50 height 6
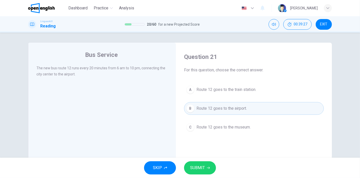
click at [201, 163] on button "SUBMIT" at bounding box center [200, 167] width 32 height 13
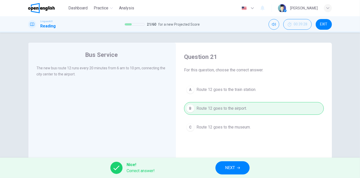
click at [228, 168] on span "NEXT" at bounding box center [230, 167] width 10 height 7
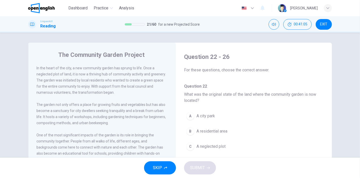
scroll to position [28, 0]
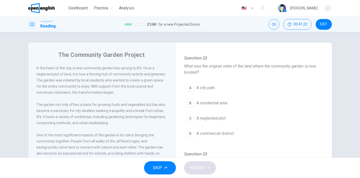
drag, startPoint x: 69, startPoint y: 74, endPoint x: 37, endPoint y: 74, distance: 31.7
click at [38, 75] on span "In the heart of the city, a new community garden has sprung to life. Once a neg…" at bounding box center [100, 80] width 129 height 28
drag, startPoint x: 35, startPoint y: 74, endPoint x: 49, endPoint y: 74, distance: 13.7
click at [49, 74] on span "In the heart of the city, a new community garden has sprung to life. Once a neg…" at bounding box center [100, 80] width 129 height 28
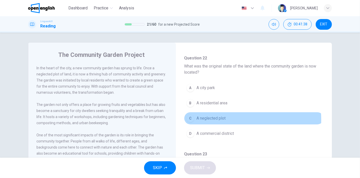
click at [212, 120] on span "A neglected plot" at bounding box center [211, 118] width 29 height 6
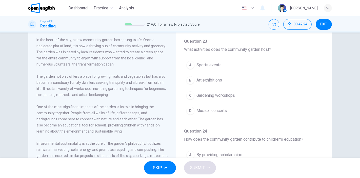
click at [212, 94] on span "Gardening workshops" at bounding box center [216, 95] width 39 height 6
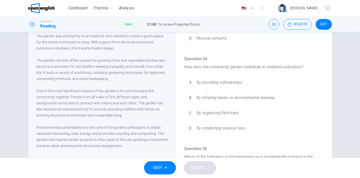
scroll to position [56, 0]
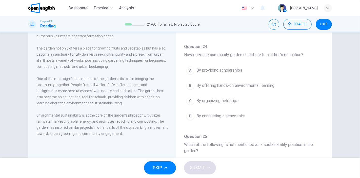
click at [265, 84] on span "By offering hands-on environmental learning" at bounding box center [236, 85] width 78 height 6
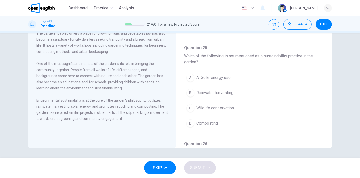
scroll to position [253, 0]
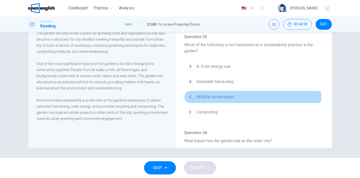
click at [209, 94] on span "Wildlife conservation" at bounding box center [215, 97] width 37 height 6
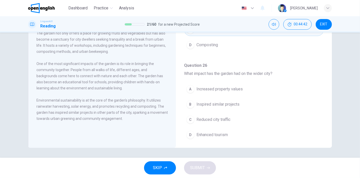
scroll to position [326, 0]
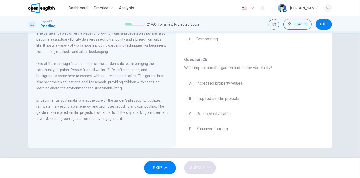
click at [214, 111] on span "Reduced city traffic" at bounding box center [214, 113] width 34 height 6
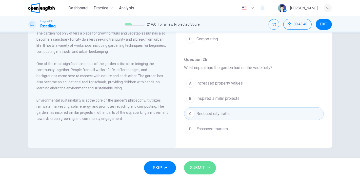
click at [207, 167] on icon "button" at bounding box center [208, 167] width 3 height 3
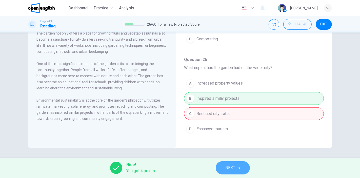
click at [235, 167] on span "NEXT" at bounding box center [230, 167] width 10 height 7
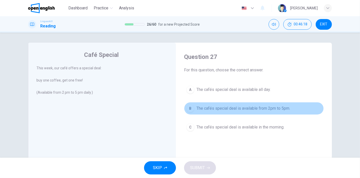
click at [266, 108] on span "The cafés special deal is available from 2pm to 5pm." at bounding box center [244, 108] width 94 height 6
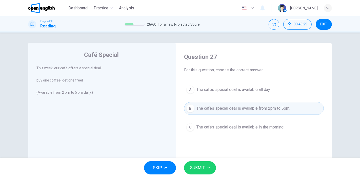
click at [200, 169] on span "SUBMIT" at bounding box center [197, 167] width 15 height 7
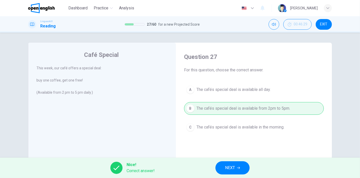
click at [223, 170] on button "NEXT" at bounding box center [233, 167] width 34 height 13
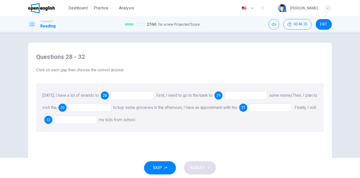
scroll to position [28, 0]
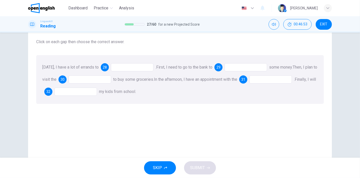
click at [117, 65] on div at bounding box center [132, 67] width 43 height 8
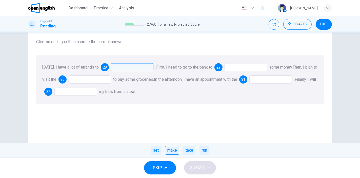
click at [171, 152] on div "make" at bounding box center [172, 150] width 14 height 9
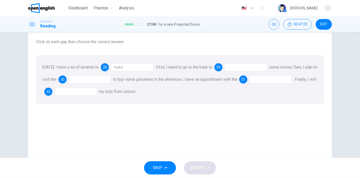
click at [132, 65] on div "make" at bounding box center [132, 67] width 43 height 8
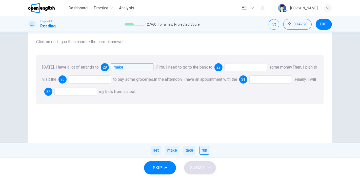
click at [206, 151] on div "run" at bounding box center [205, 150] width 10 height 9
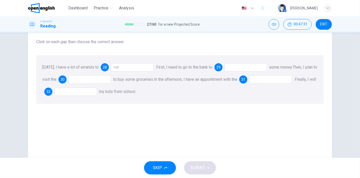
click at [232, 65] on div at bounding box center [246, 67] width 43 height 8
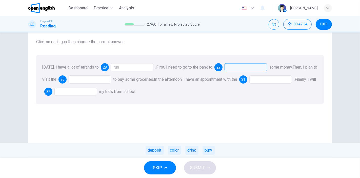
click at [153, 149] on div "deposit" at bounding box center [155, 150] width 18 height 9
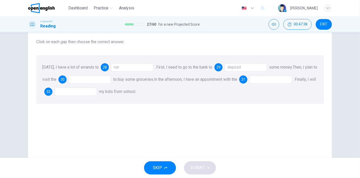
click at [86, 79] on div at bounding box center [90, 79] width 43 height 8
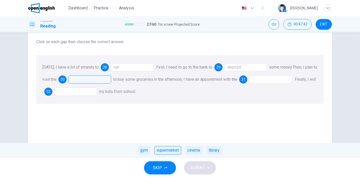
click at [163, 149] on div "supermarket" at bounding box center [168, 150] width 27 height 9
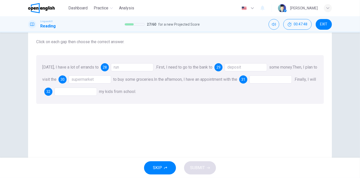
click at [267, 80] on div at bounding box center [270, 79] width 43 height 8
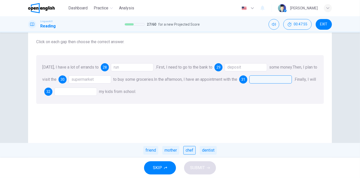
click at [193, 151] on div "chef" at bounding box center [189, 150] width 12 height 9
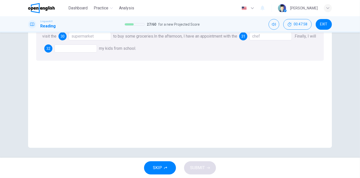
scroll to position [0, 0]
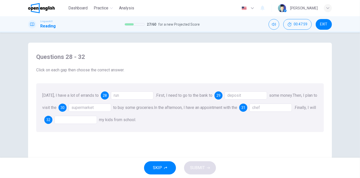
drag, startPoint x: 271, startPoint y: 108, endPoint x: 274, endPoint y: 109, distance: 3.4
click at [271, 108] on div "chef" at bounding box center [270, 107] width 43 height 8
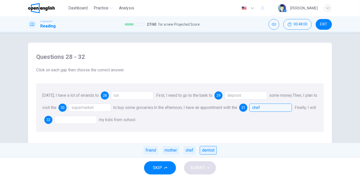
click at [209, 150] on div "dentist" at bounding box center [208, 150] width 17 height 9
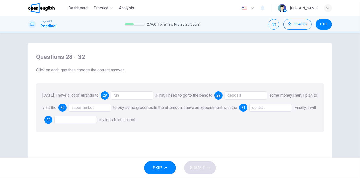
click at [78, 119] on div at bounding box center [75, 120] width 43 height 8
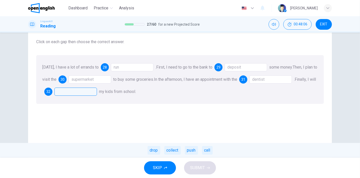
scroll to position [56, 0]
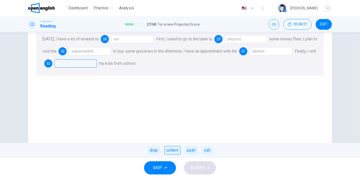
click at [174, 150] on div "collect" at bounding box center [172, 150] width 16 height 9
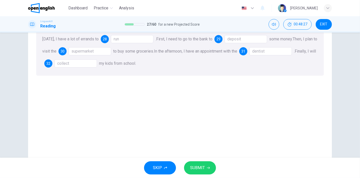
click at [203, 166] on span "SUBMIT" at bounding box center [197, 167] width 15 height 7
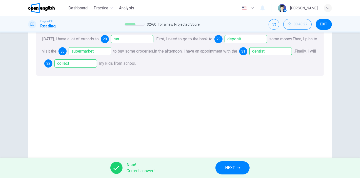
click at [225, 165] on span "NEXT" at bounding box center [230, 167] width 10 height 7
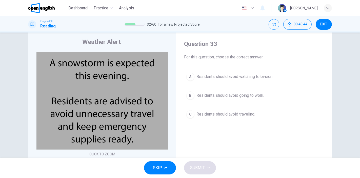
scroll to position [0, 0]
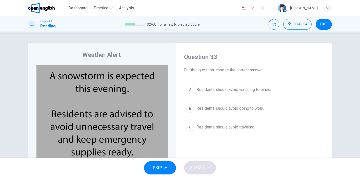
click at [227, 128] on span "Residents should avoid traveling." at bounding box center [226, 127] width 59 height 6
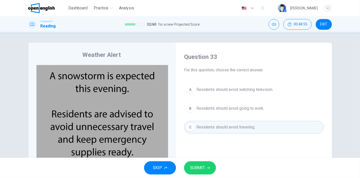
click at [207, 166] on icon "button" at bounding box center [208, 167] width 3 height 3
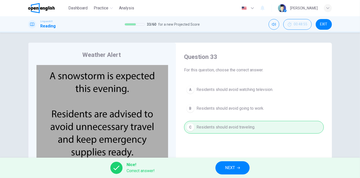
click at [227, 165] on span "NEXT" at bounding box center [230, 167] width 10 height 7
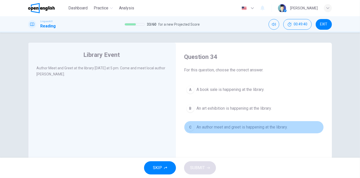
click at [219, 127] on span "An author meet and greet is happening at the library." at bounding box center [242, 127] width 91 height 6
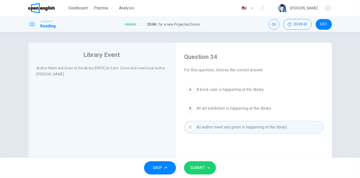
click at [203, 172] on button "SUBMIT" at bounding box center [200, 167] width 32 height 13
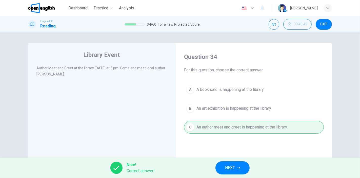
click at [229, 165] on span "NEXT" at bounding box center [230, 167] width 10 height 7
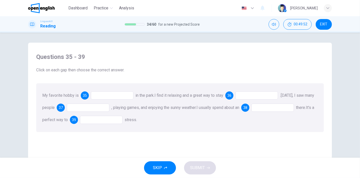
click at [101, 96] on div at bounding box center [112, 95] width 43 height 8
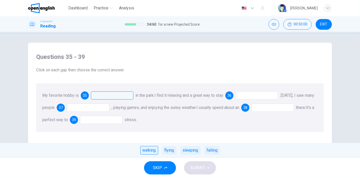
click at [150, 150] on div "walking" at bounding box center [149, 150] width 18 height 9
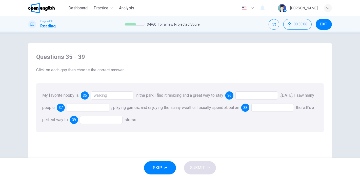
click at [254, 93] on div at bounding box center [257, 95] width 43 height 8
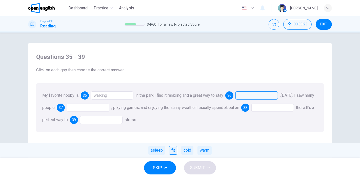
click at [173, 149] on div "fit" at bounding box center [173, 150] width 8 height 9
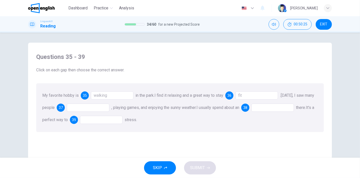
click at [89, 109] on div at bounding box center [88, 107] width 43 height 8
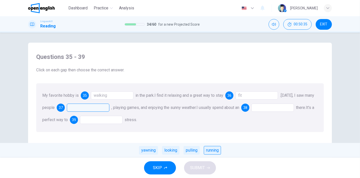
click at [216, 149] on div "running" at bounding box center [212, 150] width 17 height 9
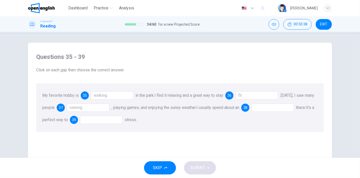
click at [273, 107] on div at bounding box center [273, 107] width 43 height 8
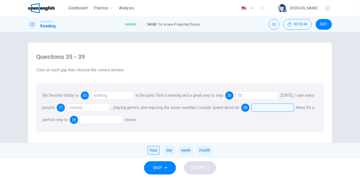
click at [156, 152] on div "hour" at bounding box center [154, 150] width 12 height 9
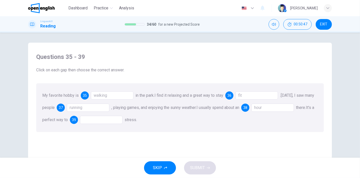
click at [110, 118] on div at bounding box center [101, 120] width 43 height 8
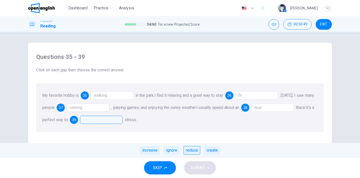
click at [195, 148] on div "reduce" at bounding box center [192, 150] width 17 height 9
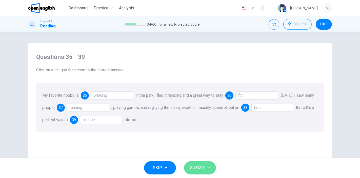
click at [195, 165] on span "SUBMIT" at bounding box center [197, 167] width 15 height 7
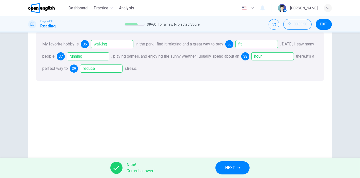
scroll to position [56, 0]
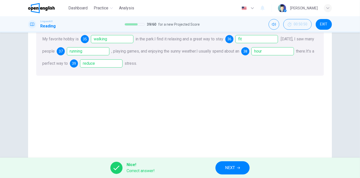
click at [229, 165] on span "NEXT" at bounding box center [230, 167] width 10 height 7
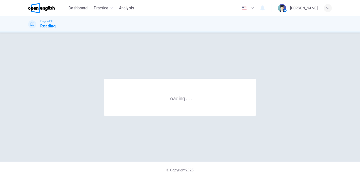
scroll to position [0, 0]
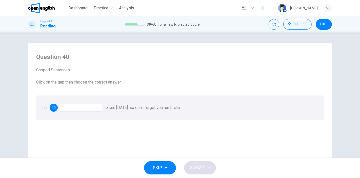
click at [75, 109] on div at bounding box center [81, 107] width 43 height 8
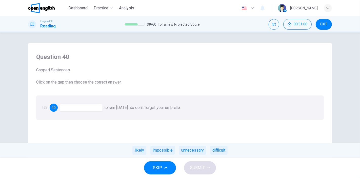
click at [86, 108] on div at bounding box center [81, 107] width 43 height 8
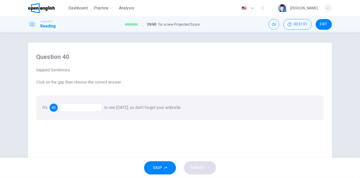
click at [86, 108] on div at bounding box center [81, 107] width 43 height 8
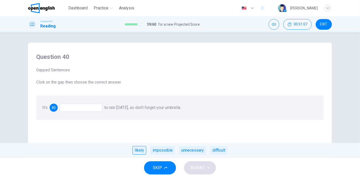
click at [140, 151] on div "likely" at bounding box center [139, 150] width 14 height 9
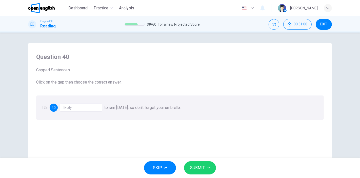
click at [197, 166] on span "SUBMIT" at bounding box center [197, 167] width 15 height 7
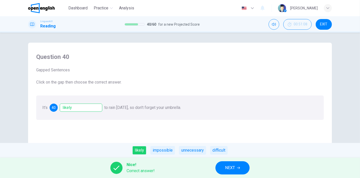
click at [228, 168] on span "NEXT" at bounding box center [230, 167] width 10 height 7
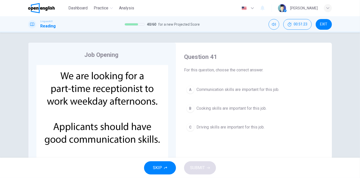
click at [263, 89] on span "Communication skills are important for this job." at bounding box center [238, 89] width 83 height 6
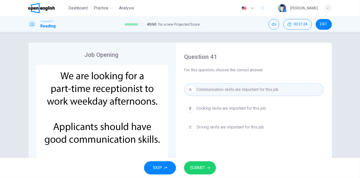
click at [205, 165] on button "SUBMIT" at bounding box center [200, 167] width 32 height 13
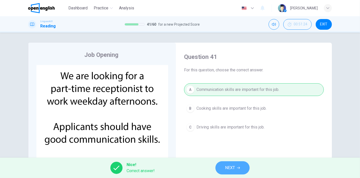
click at [229, 167] on span "NEXT" at bounding box center [230, 167] width 10 height 7
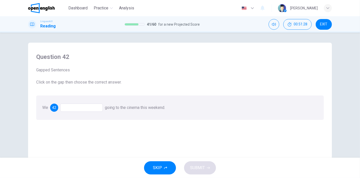
click at [77, 108] on div at bounding box center [81, 107] width 43 height 8
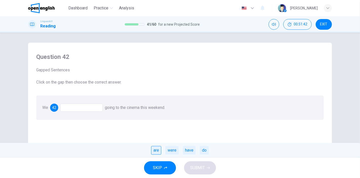
click at [157, 151] on div "are" at bounding box center [156, 150] width 10 height 9
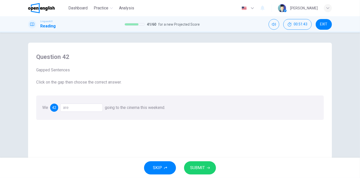
click at [198, 165] on span "SUBMIT" at bounding box center [197, 167] width 15 height 7
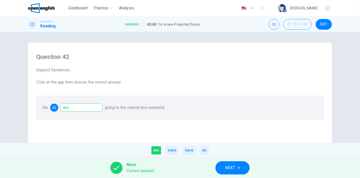
click at [227, 169] on span "NEXT" at bounding box center [230, 167] width 10 height 7
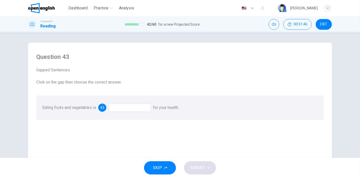
click at [116, 108] on div at bounding box center [129, 107] width 43 height 8
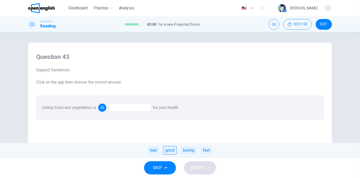
click at [172, 151] on div "good" at bounding box center [170, 150] width 14 height 9
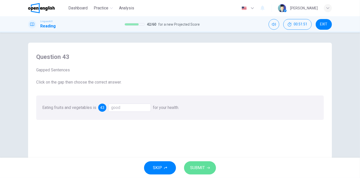
click at [192, 167] on span "SUBMIT" at bounding box center [197, 167] width 15 height 7
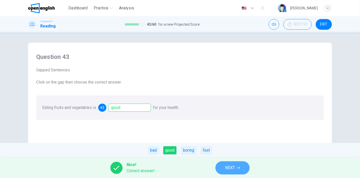
click at [222, 167] on button "NEXT" at bounding box center [233, 167] width 34 height 13
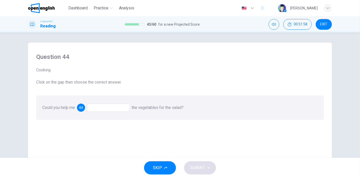
click at [94, 106] on div at bounding box center [108, 107] width 43 height 8
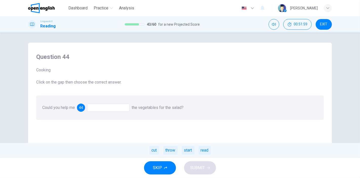
click at [106, 107] on div at bounding box center [108, 107] width 43 height 8
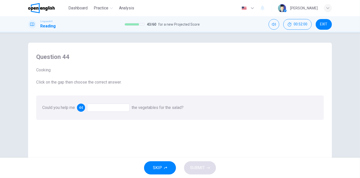
click at [106, 107] on div at bounding box center [108, 107] width 43 height 8
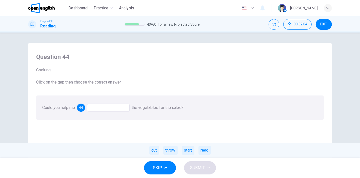
click at [153, 151] on div "cut" at bounding box center [154, 150] width 10 height 9
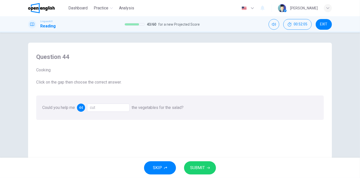
click at [192, 168] on span "SUBMIT" at bounding box center [197, 167] width 15 height 7
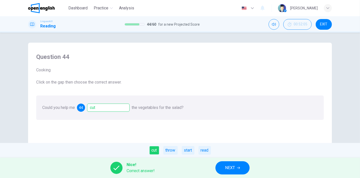
click at [222, 168] on button "NEXT" at bounding box center [233, 167] width 34 height 13
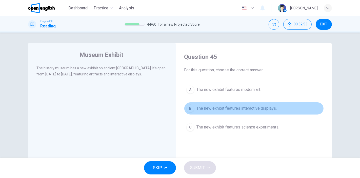
click at [242, 108] on span "The new exhibit features interactive displays." at bounding box center [237, 108] width 80 height 6
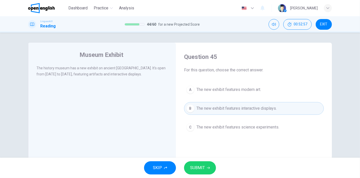
click at [208, 162] on button "SUBMIT" at bounding box center [200, 167] width 32 height 13
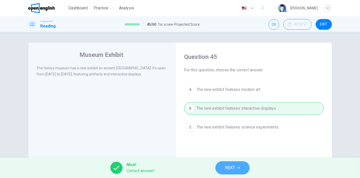
click at [222, 165] on button "NEXT" at bounding box center [233, 167] width 34 height 13
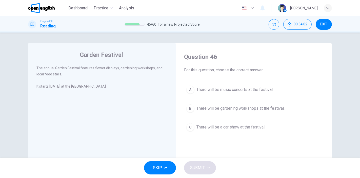
click at [236, 110] on span "There will be gardening workshops at the festival." at bounding box center [241, 108] width 88 height 6
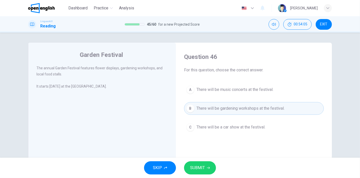
click at [205, 163] on button "SUBMIT" at bounding box center [200, 167] width 32 height 13
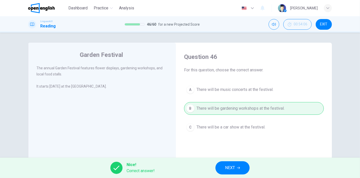
click at [228, 169] on span "NEXT" at bounding box center [230, 167] width 10 height 7
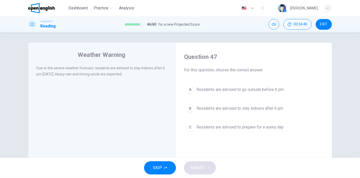
click at [269, 108] on span "Residents are advised to stay indoors after 6 pm" at bounding box center [240, 108] width 87 height 6
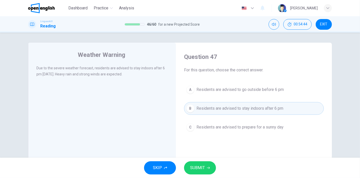
click at [202, 165] on span "SUBMIT" at bounding box center [197, 167] width 15 height 7
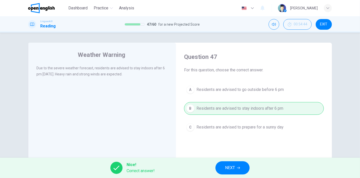
click at [235, 166] on span "NEXT" at bounding box center [230, 167] width 10 height 7
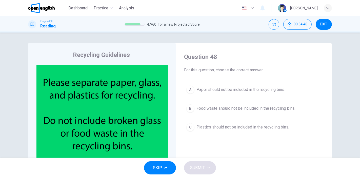
scroll to position [28, 0]
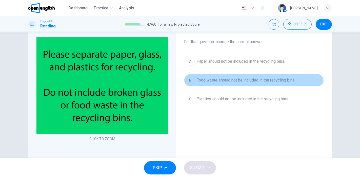
click at [231, 80] on span "Food waste should not be included in the recycling bins." at bounding box center [246, 80] width 99 height 6
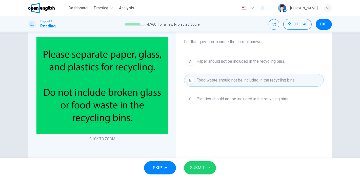
click at [194, 168] on span "SUBMIT" at bounding box center [197, 167] width 15 height 7
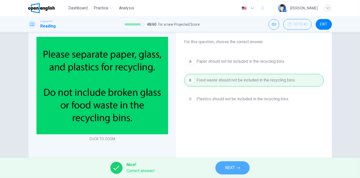
click at [232, 165] on span "NEXT" at bounding box center [230, 167] width 10 height 7
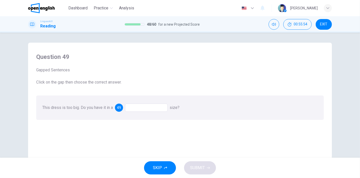
click at [132, 108] on div at bounding box center [146, 107] width 43 height 8
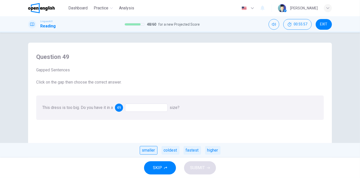
click at [151, 151] on div "smaller" at bounding box center [149, 150] width 18 height 9
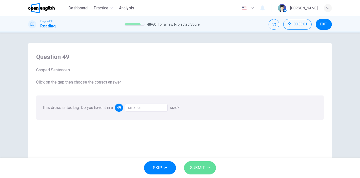
click at [202, 166] on span "SUBMIT" at bounding box center [197, 167] width 15 height 7
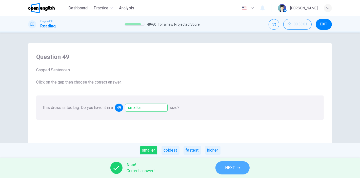
click at [232, 165] on span "NEXT" at bounding box center [230, 167] width 10 height 7
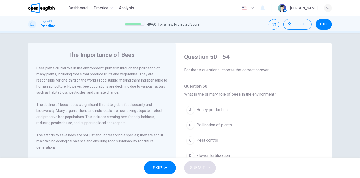
scroll to position [28, 0]
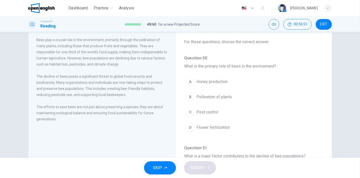
click at [220, 97] on span "Pollination of plants" at bounding box center [214, 97] width 35 height 6
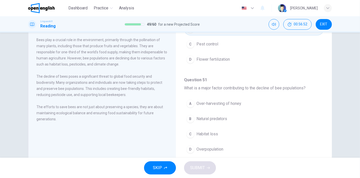
scroll to position [84, 0]
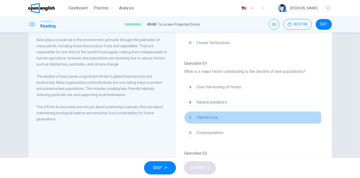
click at [203, 117] on span "Habitat loss" at bounding box center [208, 117] width 22 height 6
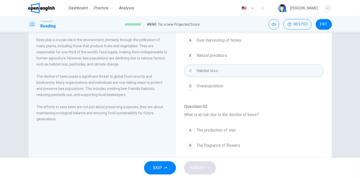
scroll to position [169, 0]
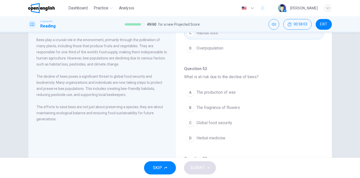
drag, startPoint x: 99, startPoint y: 100, endPoint x: 111, endPoint y: 97, distance: 12.5
click at [111, 97] on div "The decline of bees poses a significant threat to global food security and biod…" at bounding box center [102, 85] width 132 height 24
click at [217, 121] on span "Global food security" at bounding box center [215, 123] width 36 height 6
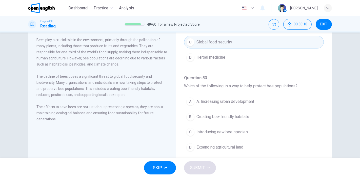
scroll to position [281, 0]
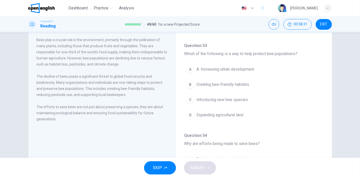
click at [235, 86] on button "B Creating bee-friendly habitats" at bounding box center [254, 84] width 140 height 13
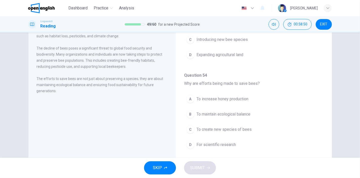
scroll to position [314, 0]
click at [218, 112] on span "To maintain ecological balance" at bounding box center [224, 113] width 54 height 6
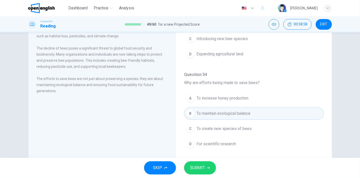
click at [198, 165] on span "SUBMIT" at bounding box center [197, 167] width 15 height 7
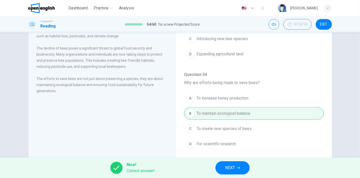
click at [232, 165] on span "NEXT" at bounding box center [230, 167] width 10 height 7
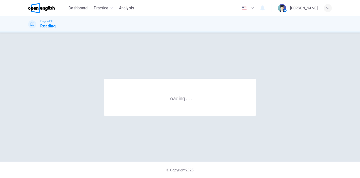
scroll to position [0, 0]
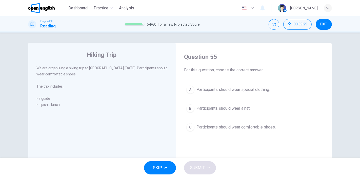
click at [251, 127] on span "Participants should wear comfortable shoes." at bounding box center [236, 127] width 79 height 6
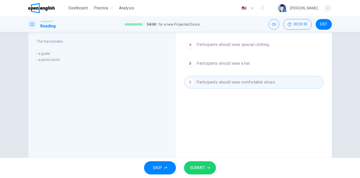
scroll to position [71, 0]
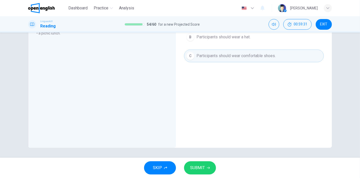
click at [204, 165] on span "SUBMIT" at bounding box center [197, 167] width 15 height 7
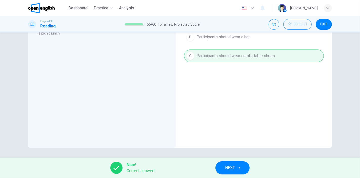
click at [241, 168] on button "NEXT" at bounding box center [233, 167] width 34 height 13
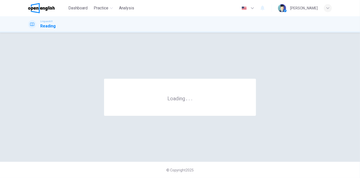
scroll to position [0, 0]
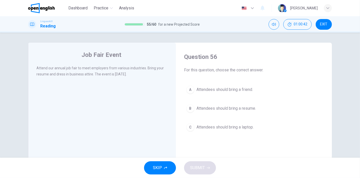
click at [221, 108] on span "Attendees should bring a resume." at bounding box center [227, 108] width 60 height 6
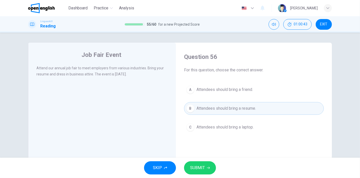
click at [202, 166] on span "SUBMIT" at bounding box center [197, 167] width 15 height 7
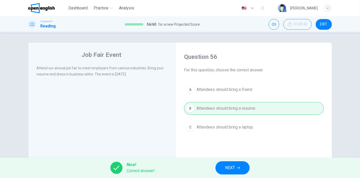
click at [229, 168] on span "NEXT" at bounding box center [230, 167] width 10 height 7
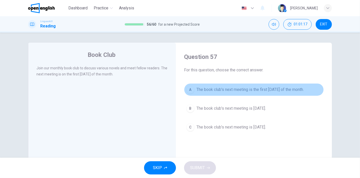
click at [267, 90] on span "The book club's next meeting is the first [DATE] of the month." at bounding box center [250, 89] width 107 height 6
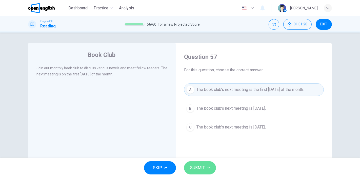
click at [201, 167] on span "SUBMIT" at bounding box center [197, 167] width 15 height 7
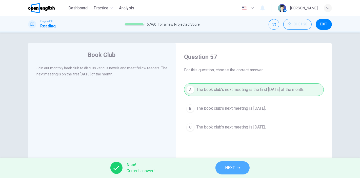
click at [232, 168] on span "NEXT" at bounding box center [230, 167] width 10 height 7
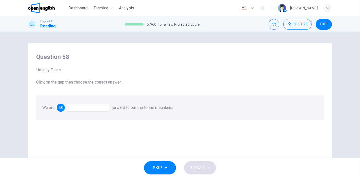
click at [74, 108] on div at bounding box center [88, 107] width 43 height 8
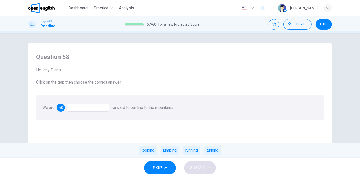
click at [89, 105] on div at bounding box center [88, 107] width 43 height 8
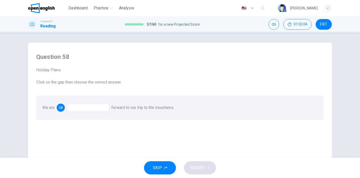
click at [90, 108] on div at bounding box center [88, 107] width 43 height 8
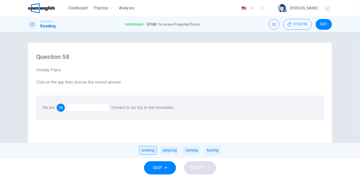
click at [146, 151] on div "looking" at bounding box center [147, 150] width 17 height 9
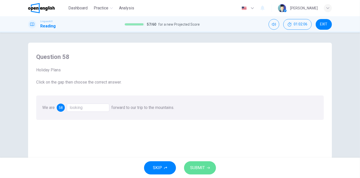
click at [200, 168] on span "SUBMIT" at bounding box center [197, 167] width 15 height 7
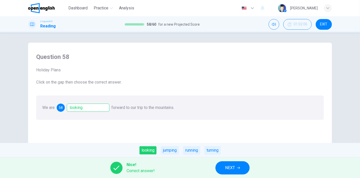
click at [226, 166] on span "NEXT" at bounding box center [230, 167] width 10 height 7
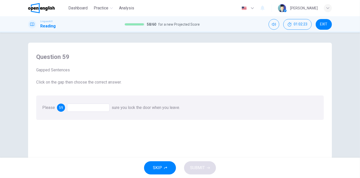
click at [89, 109] on div at bounding box center [88, 107] width 43 height 8
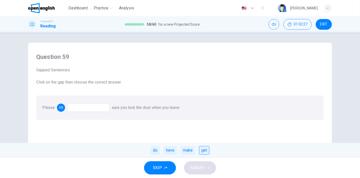
click at [205, 151] on div "get" at bounding box center [204, 150] width 10 height 9
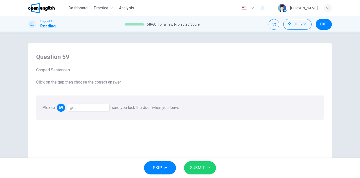
click at [197, 166] on span "SUBMIT" at bounding box center [197, 167] width 15 height 7
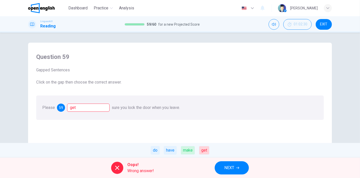
click at [79, 107] on div "get" at bounding box center [88, 107] width 43 height 8
click at [228, 169] on span "NEXT" at bounding box center [229, 167] width 10 height 7
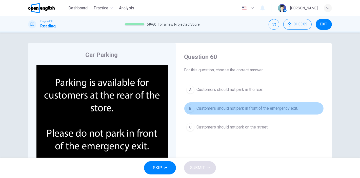
click at [270, 108] on span "Customers should not park in front of the emergency exit." at bounding box center [248, 108] width 102 height 6
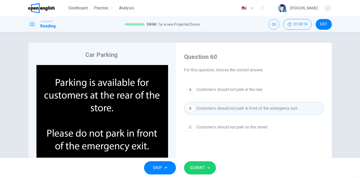
scroll to position [28, 0]
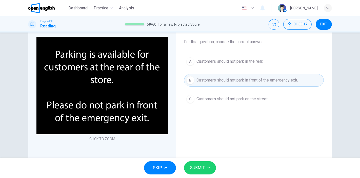
click at [193, 165] on span "SUBMIT" at bounding box center [197, 167] width 15 height 7
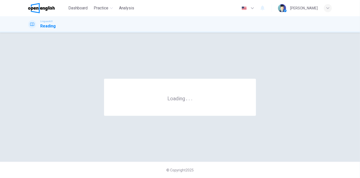
scroll to position [0, 0]
